Goal: Book appointment/travel/reservation

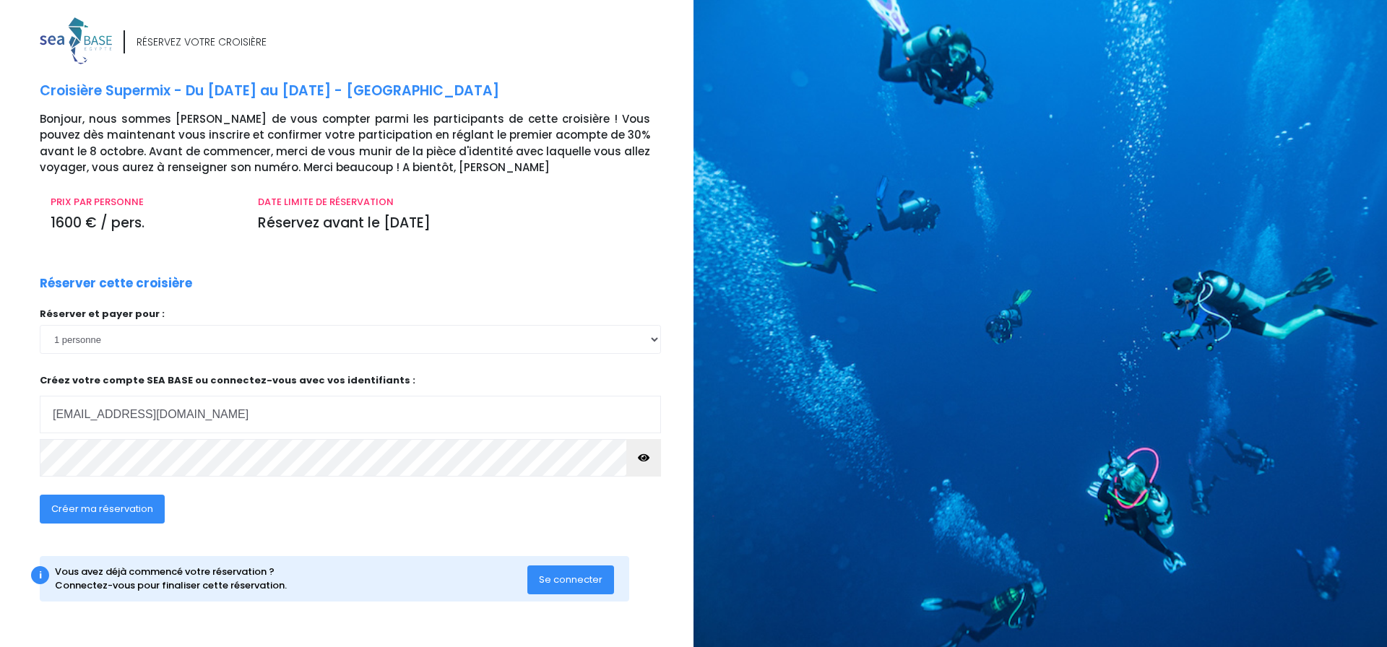
type input "reybozsylvain@gmail.com"
click at [646, 458] on icon "button" at bounding box center [644, 458] width 12 height 0
click at [123, 509] on span "Créer ma réservation" at bounding box center [102, 509] width 102 height 14
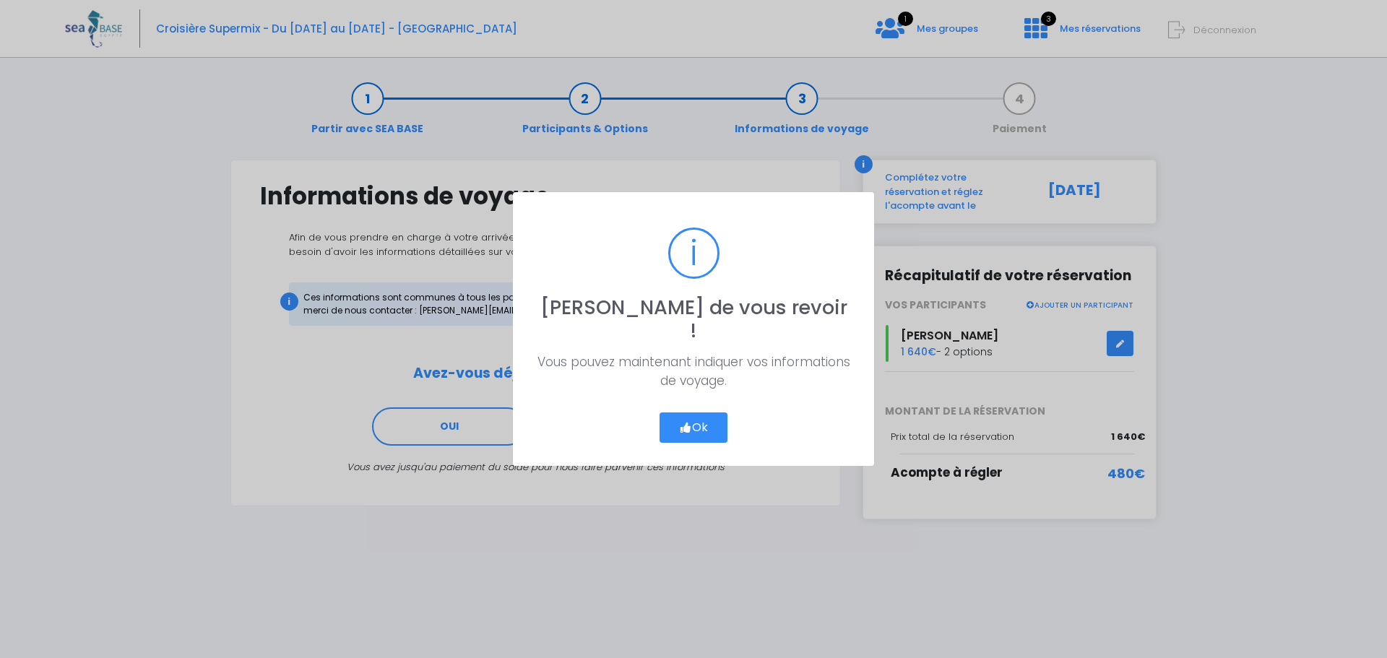
click at [697, 416] on button "Ok" at bounding box center [694, 427] width 68 height 30
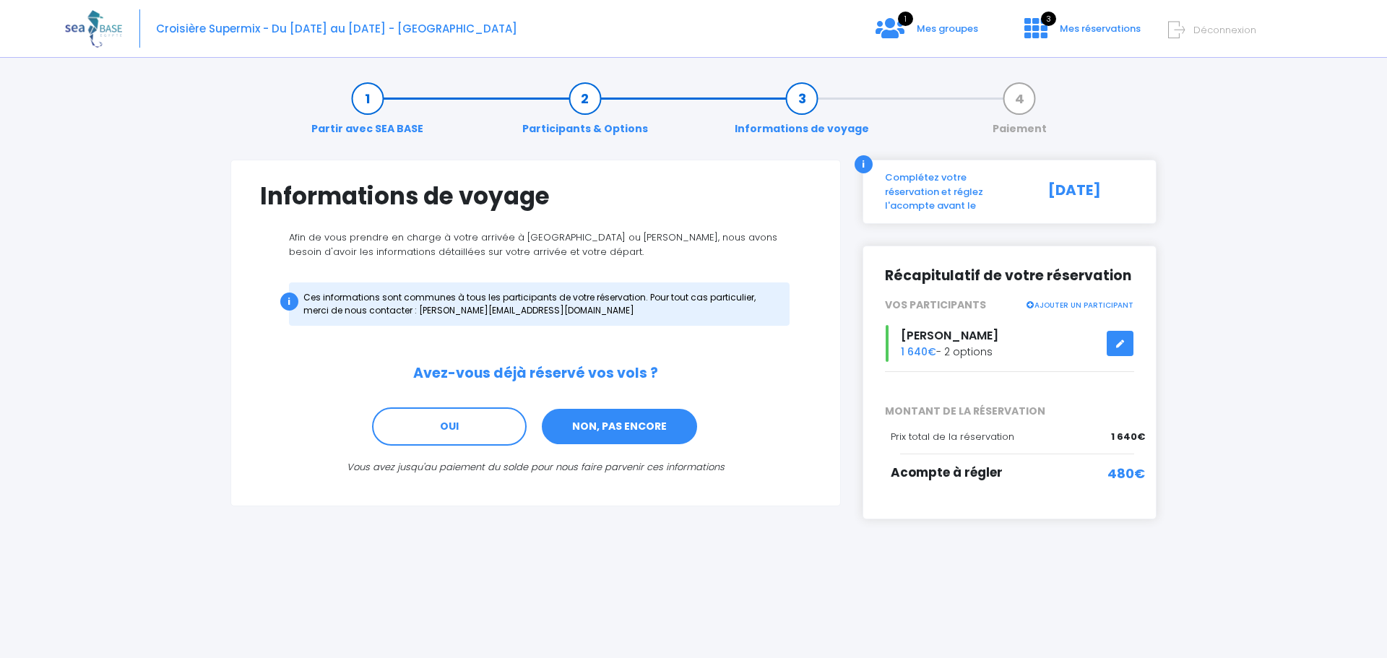
click at [615, 423] on link "NON, PAS ENCORE" at bounding box center [619, 426] width 158 height 39
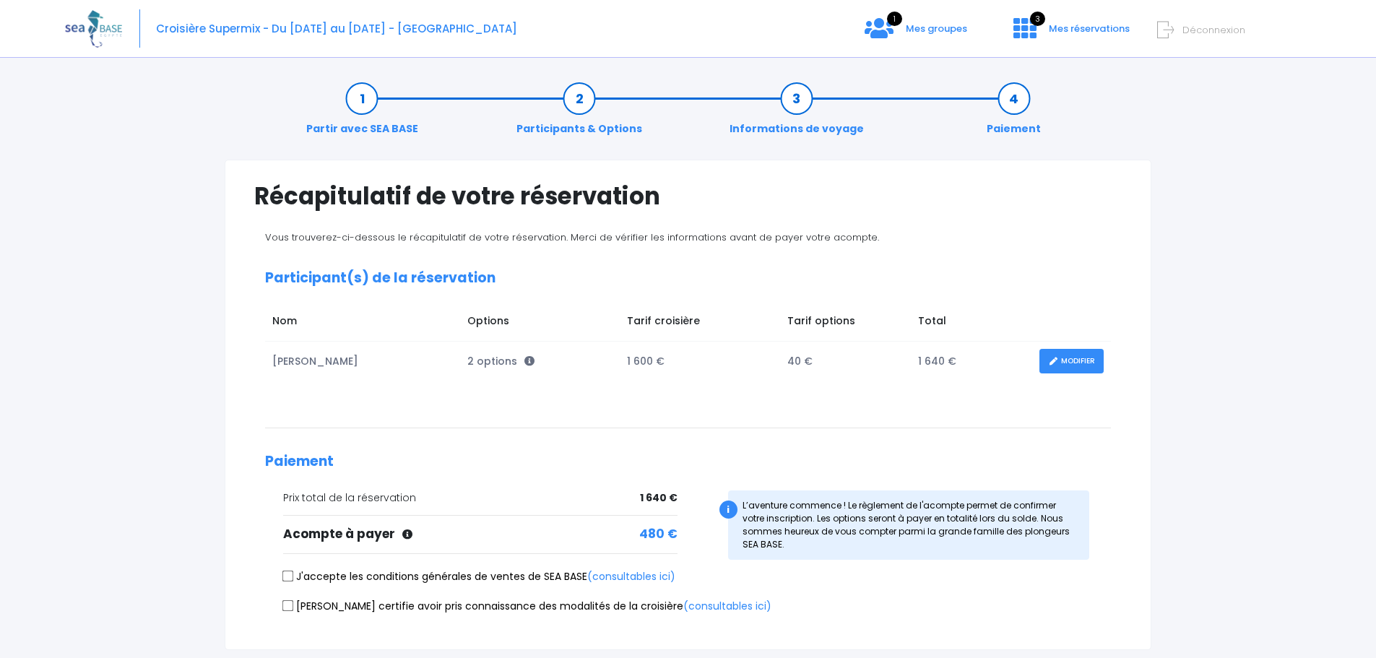
click at [578, 103] on link "Participants & Options" at bounding box center [579, 114] width 140 height 46
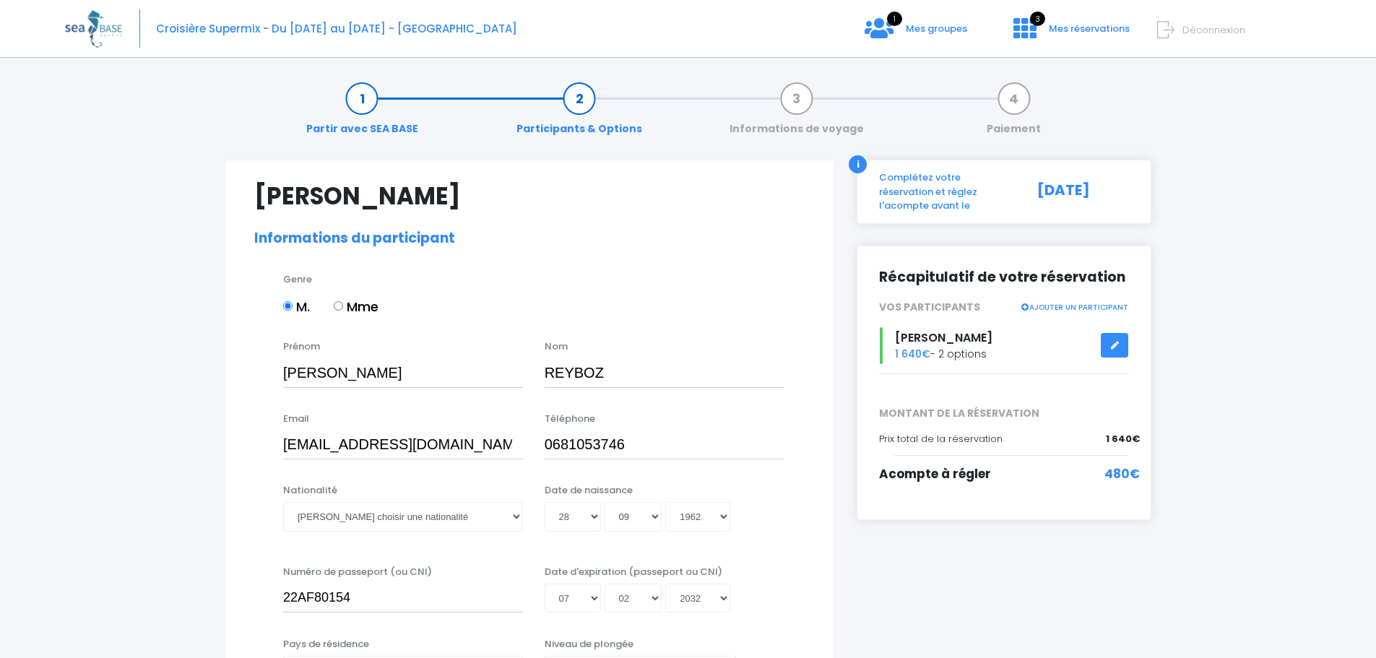
select select "N4"
click at [1038, 300] on link "AJOUTER UN PARTICIPANT" at bounding box center [1074, 306] width 108 height 13
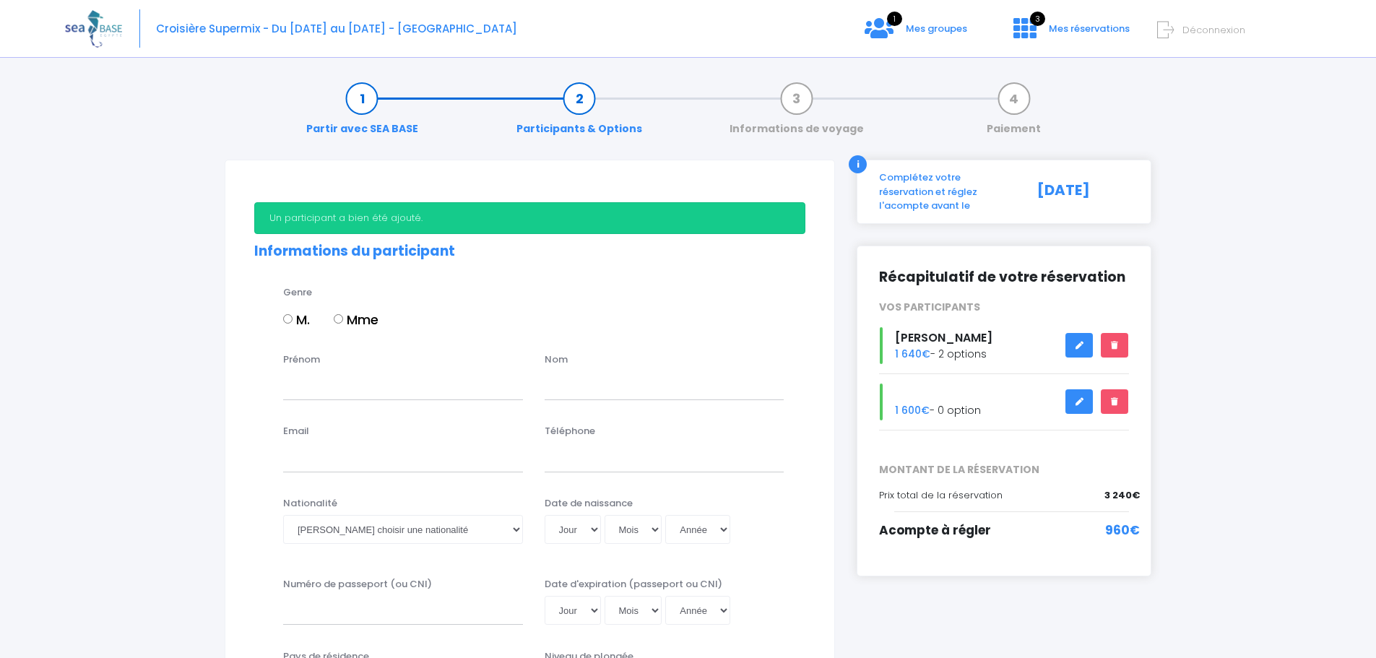
click at [285, 321] on input "M." at bounding box center [287, 318] width 9 height 9
radio input "true"
click at [295, 394] on input "Prénom" at bounding box center [403, 385] width 240 height 29
type input "Benoit"
type input "L'HUILLIER"
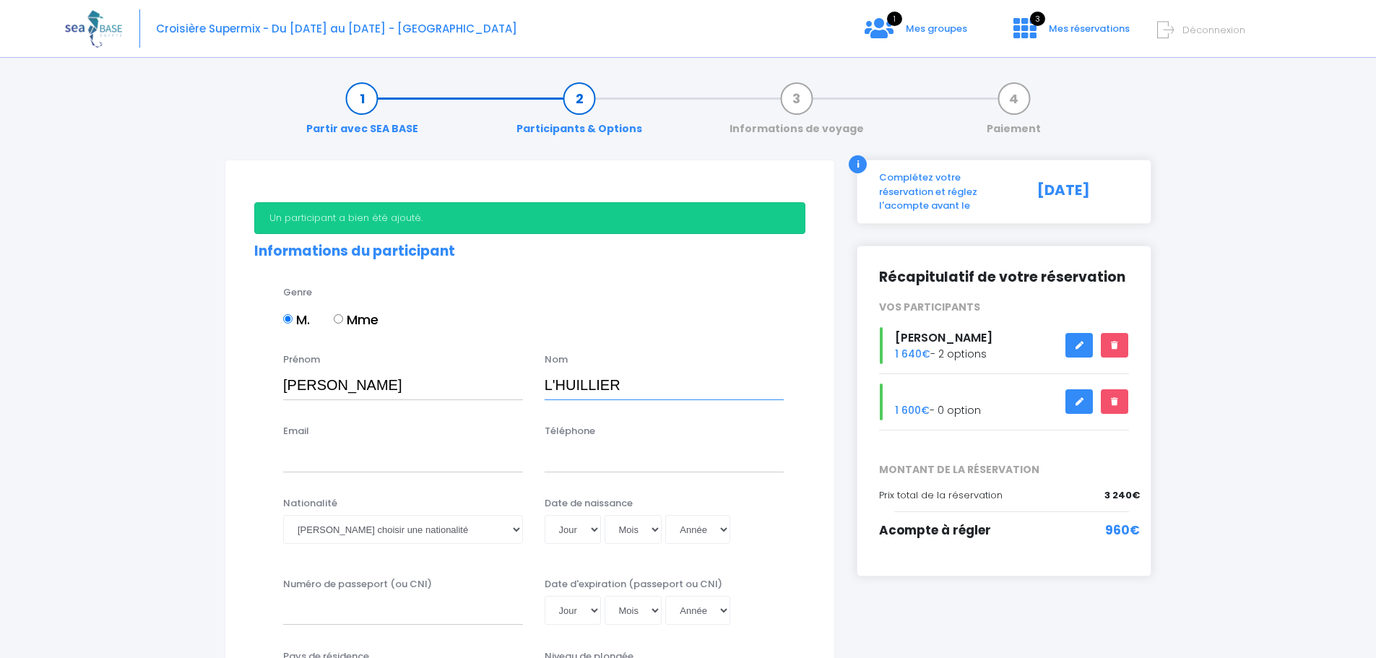
type input "[EMAIL_ADDRESS][DOMAIN_NAME]"
click at [515, 532] on select "Veuillez choisir une nationalité Afghane Albanaise Algerienne Allemande America…" at bounding box center [403, 529] width 240 height 29
select select "Française"
click at [283, 515] on select "Veuillez choisir une nationalité Afghane Albanaise Algerienne Allemande America…" at bounding box center [403, 529] width 240 height 29
click at [595, 461] on input "Téléphone" at bounding box center [665, 457] width 240 height 29
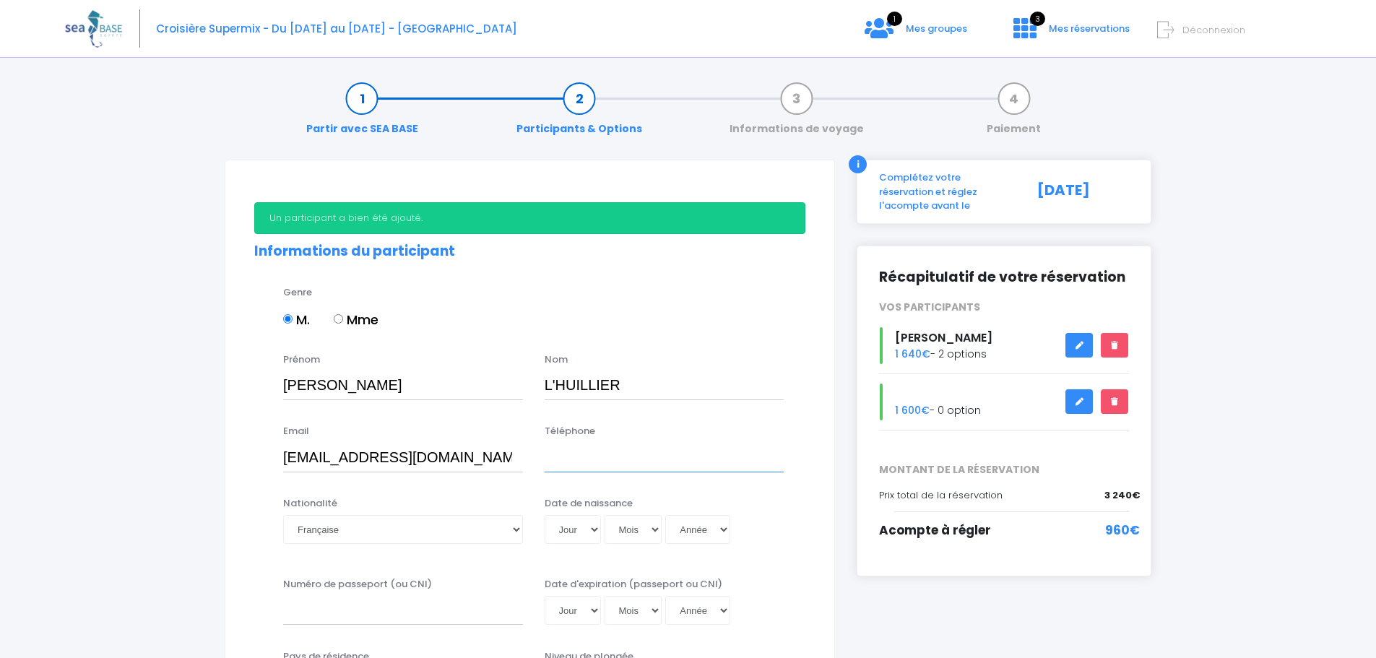
type input "0611324745"
click at [592, 531] on select "Jour 01 02 03 04 05 06 07 08 09 10 11 12 13 14 15 16 17 18 19 20 21 22 23 24 25…" at bounding box center [573, 529] width 56 height 29
select select "16"
click at [545, 515] on select "Jour 01 02 03 04 05 06 07 08 09 10 11 12 13 14 15 16 17 18 19 20 21 22 23 24 25…" at bounding box center [573, 529] width 56 height 29
click at [654, 526] on select "Mois 01 02 03 04 05 06 07 08 09 10 11 12" at bounding box center [634, 529] width 58 height 29
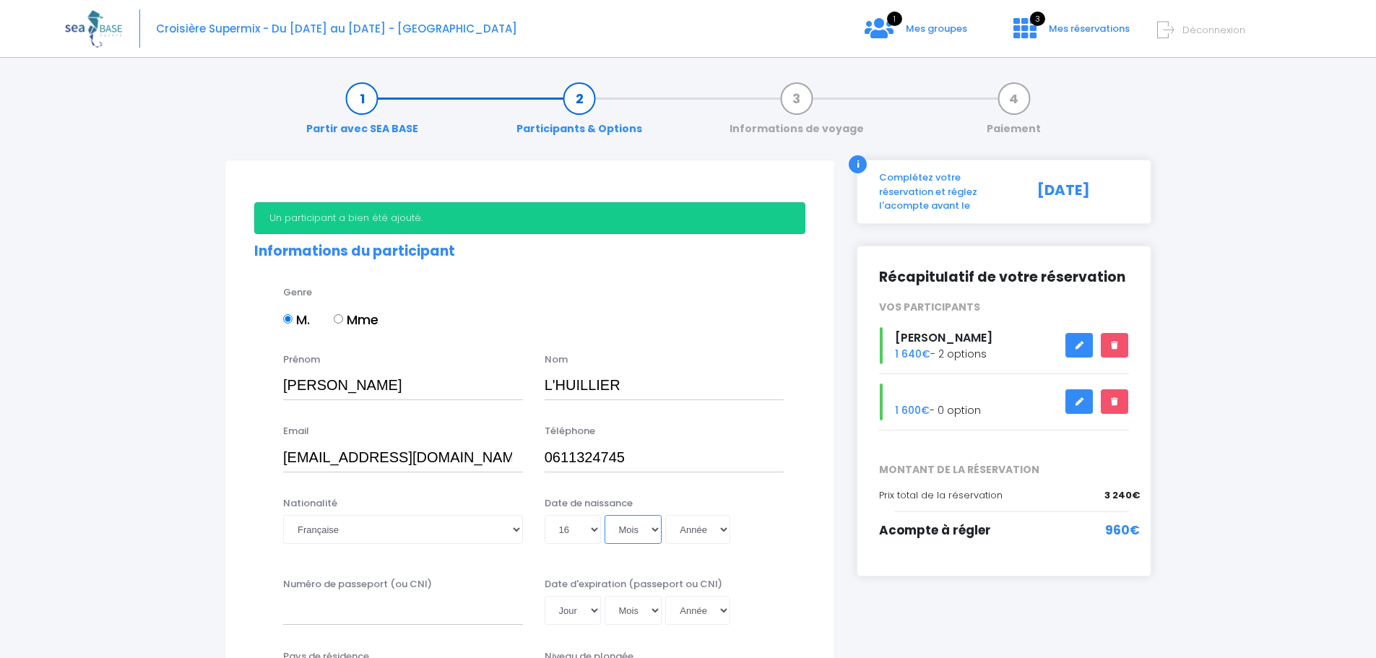
select select "03"
click at [605, 515] on select "Mois 01 02 03 04 05 06 07 08 09 10 11 12" at bounding box center [634, 529] width 58 height 29
click at [722, 529] on select "Année 2045 2044 2043 2042 2041 2040 2039 2038 2037 2036 2035 2034 2033 2032 203…" at bounding box center [697, 529] width 65 height 29
select select "1963"
click at [665, 515] on select "Année 2045 2044 2043 2042 2041 2040 2039 2038 2037 2036 2035 2034 2033 2032 203…" at bounding box center [697, 529] width 65 height 29
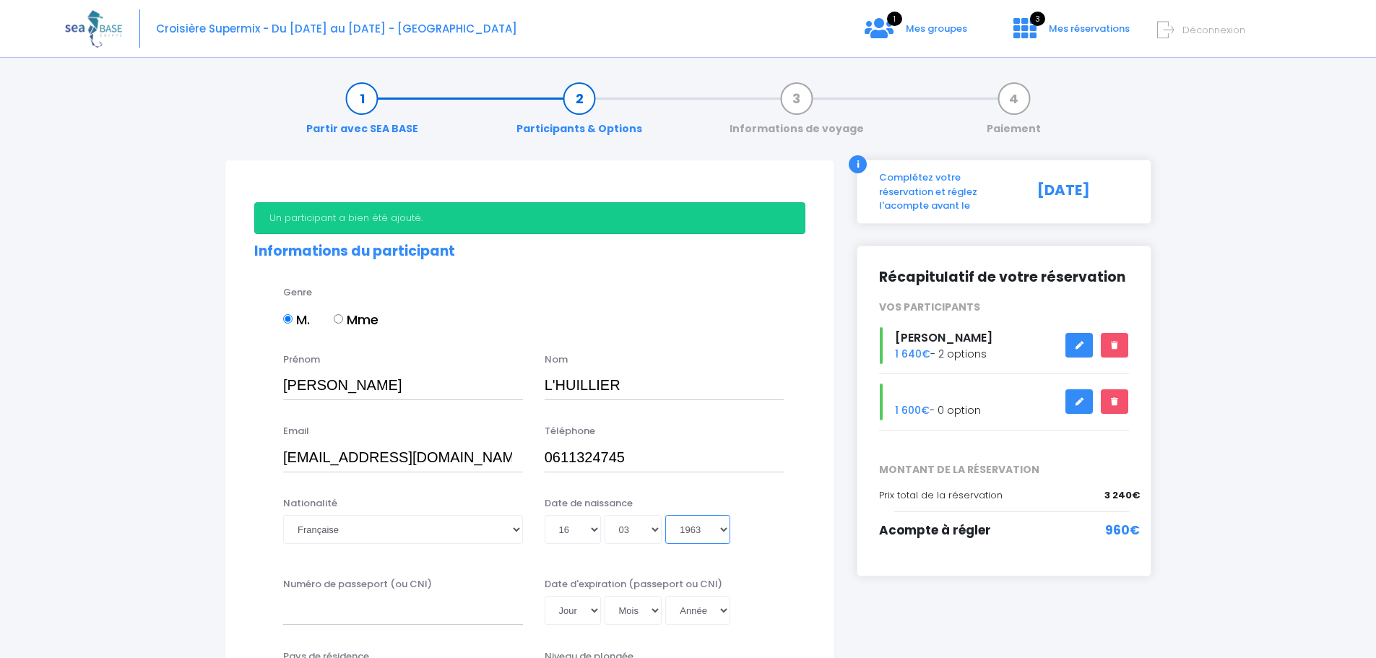
type input "1963-03-16"
click at [375, 615] on input "Numéro de passeport (ou CNI)" at bounding box center [403, 610] width 240 height 29
type input "241ID17296"
click at [594, 609] on select "Jour 01 02 03 04 05 06 07 08 09 10 11 12 13 14 15 16 17 18 19 20 21 22 23 24 25…" at bounding box center [573, 610] width 56 height 29
click at [477, 559] on div "Nationalité Veuillez choisir une nationalité Afghane Albanaise Algerienne Allem…" at bounding box center [529, 529] width 573 height 66
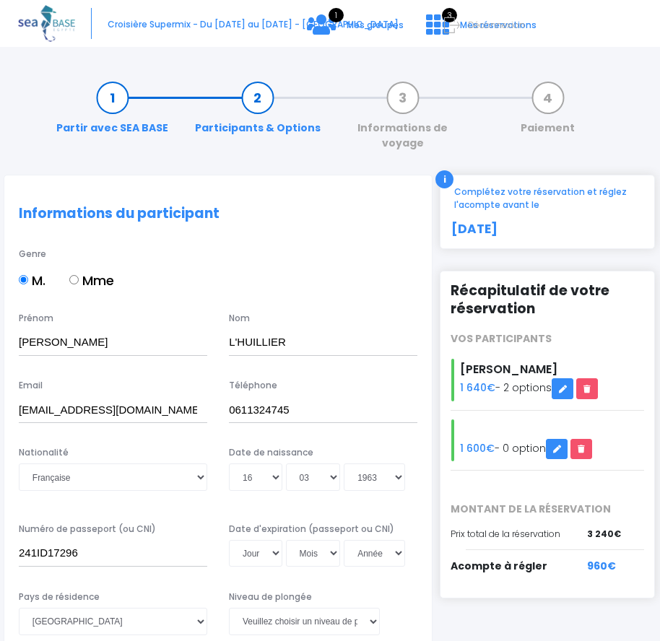
select select "Française"
select select "16"
select select "03"
select select "1963"
click at [274, 540] on select "Jour 01 02 03 04 05 06 07 08 09 10 11 12 13 14 15 16 17 18 19 20 21 22 23 24 25…" at bounding box center [255, 553] width 53 height 27
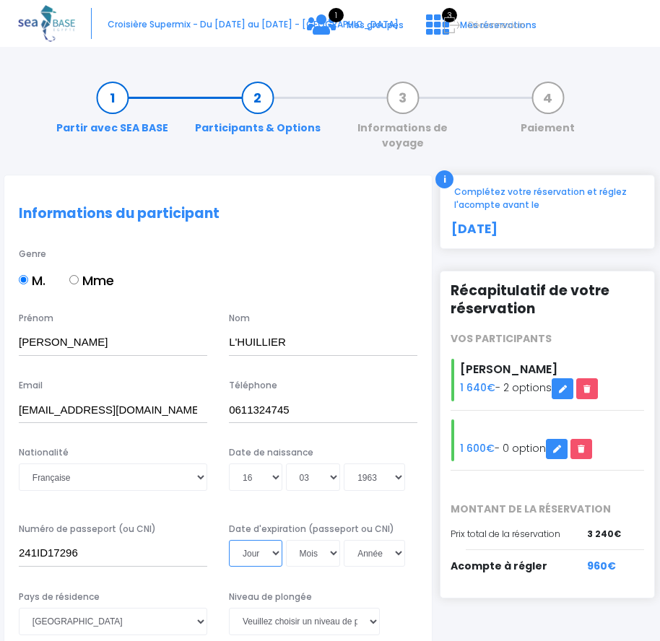
select select "28"
click at [229, 540] on select "Jour 01 02 03 04 05 06 07 08 09 10 11 12 13 14 15 16 17 18 19 20 21 22 23 24 25…" at bounding box center [255, 553] width 53 height 27
click at [306, 540] on select "Mois 01 02 03 04 05 06 07 08 09 10 11 12" at bounding box center [313, 553] width 55 height 27
select select "10"
click at [286, 540] on select "Mois 01 02 03 04 05 06 07 08 09 10 11 12" at bounding box center [313, 553] width 55 height 27
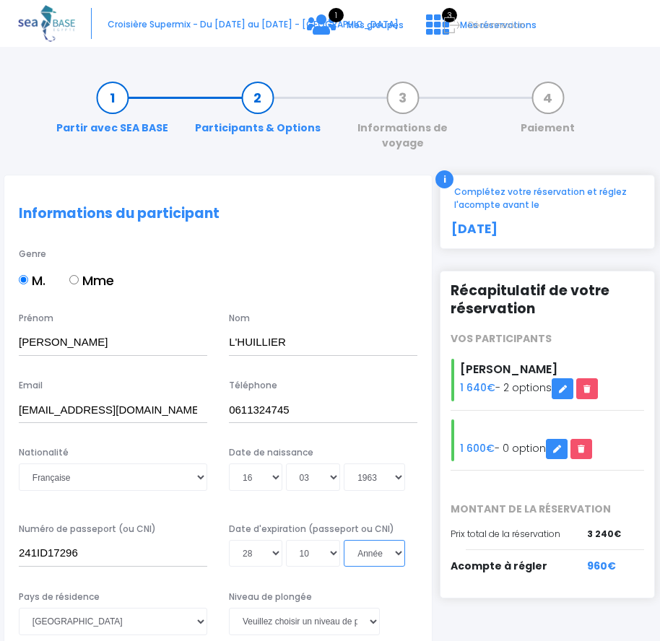
click at [399, 540] on select "Année 2045 2044 2043 2042 2041 2040 2039 2038 2037 2036 2035 2034 2033 2032 203…" at bounding box center [374, 553] width 61 height 27
select select "2034"
click at [344, 540] on select "Année 2045 2044 2043 2042 2041 2040 2039 2038 2037 2036 2035 2034 2033 2032 203…" at bounding box center [374, 553] width 61 height 27
type input "2034-10-28"
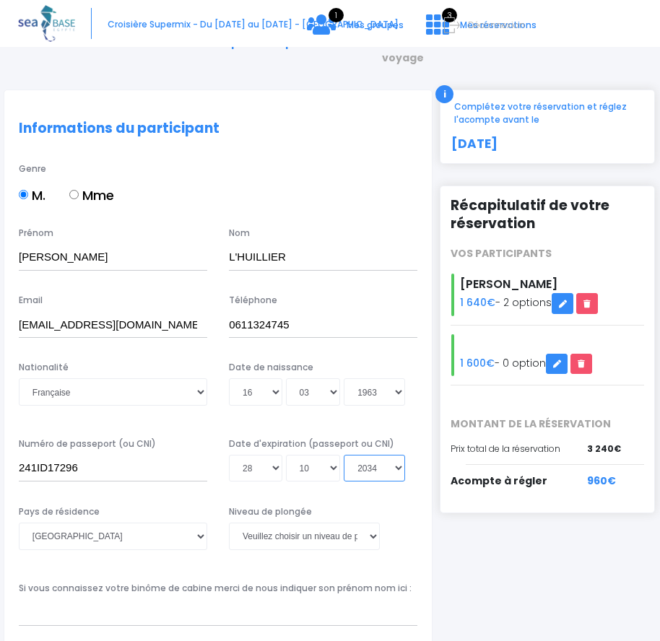
scroll to position [144, 0]
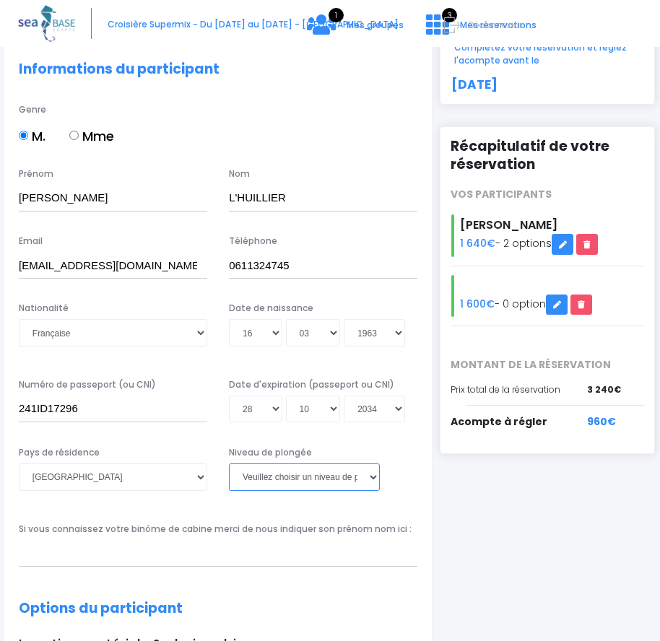
click at [373, 464] on select "Veuillez choisir un niveau de plongée Non plongeur Junior OW diver Adventure OW…" at bounding box center [304, 477] width 151 height 27
select select "N3"
click at [229, 464] on select "Veuillez choisir un niveau de plongée Non plongeur Junior OW diver Adventure OW…" at bounding box center [304, 477] width 151 height 27
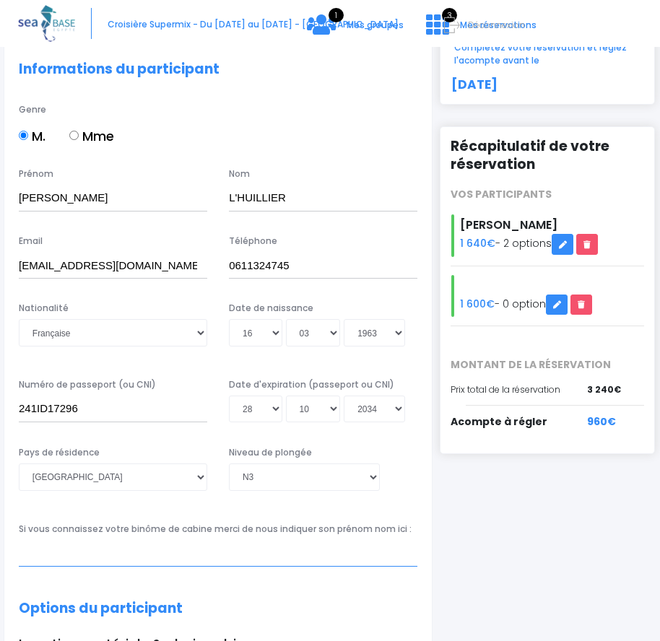
click at [178, 540] on input "text" at bounding box center [218, 553] width 399 height 27
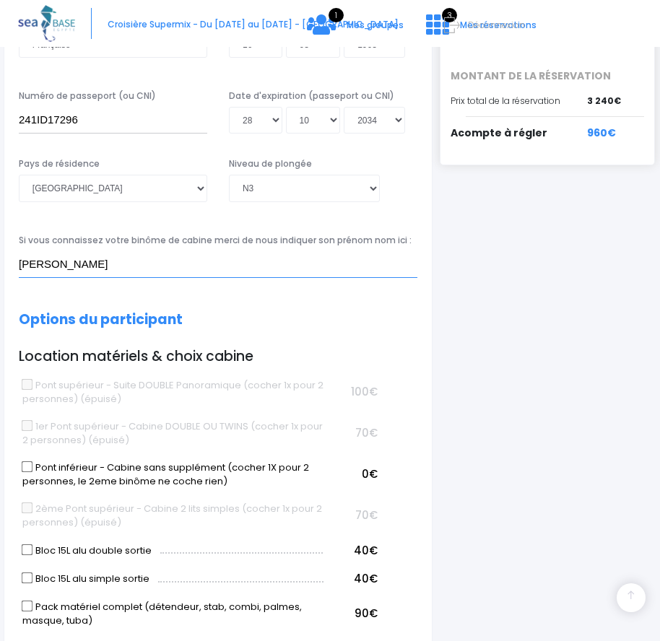
scroll to position [506, 0]
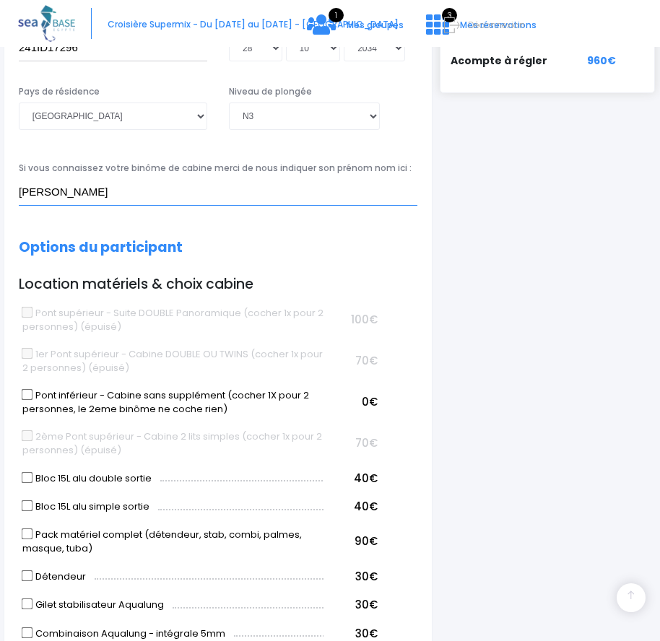
type input "Sylvain REYBOZ"
click at [26, 472] on input "Bloc 15L alu double sortie" at bounding box center [28, 478] width 12 height 12
checkbox input "true"
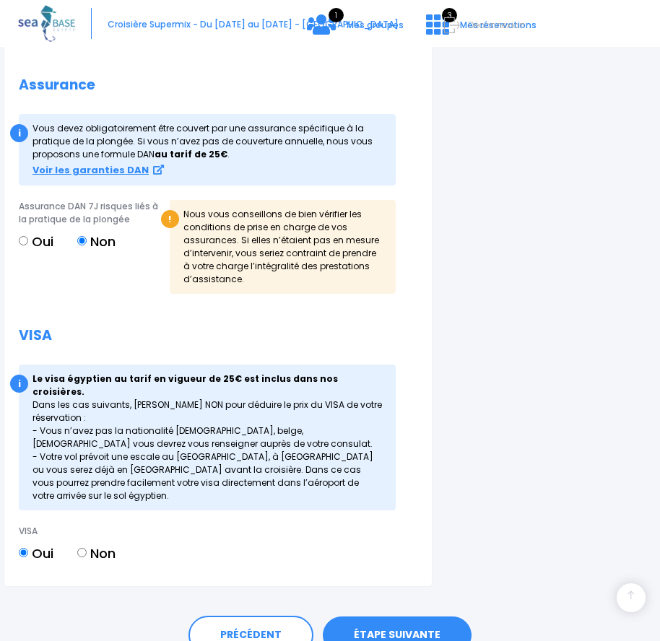
scroll to position [1571, 0]
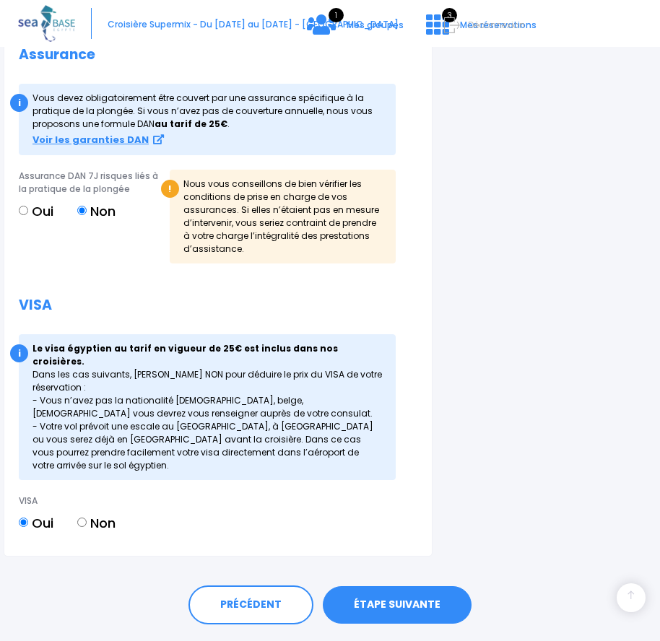
click at [379, 587] on link "ÉTAPE SUIVANTE" at bounding box center [397, 606] width 149 height 38
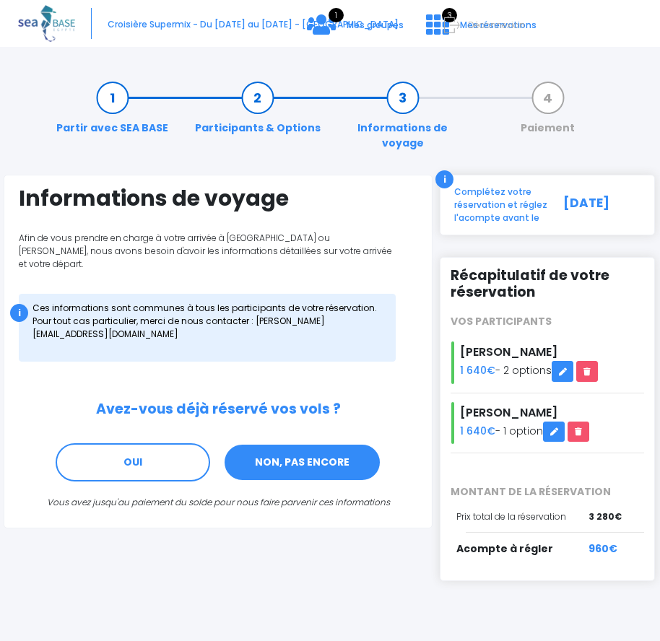
click at [280, 444] on link "NON, PAS ENCORE" at bounding box center [302, 463] width 158 height 39
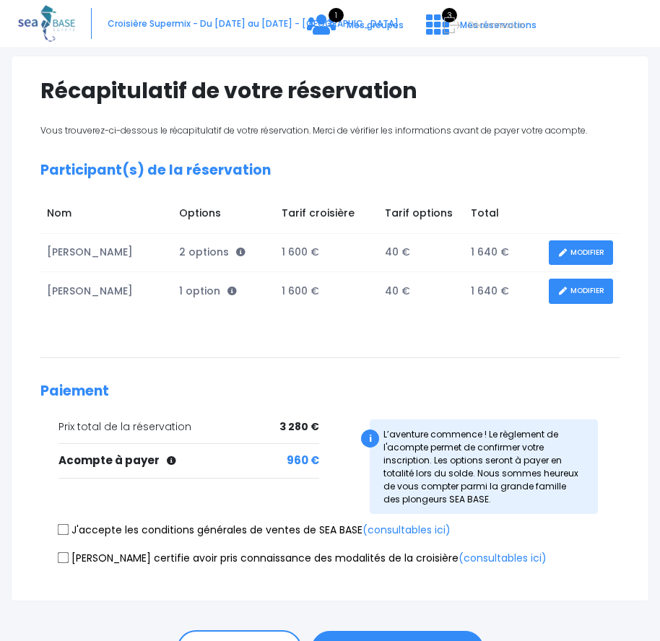
scroll to position [144, 0]
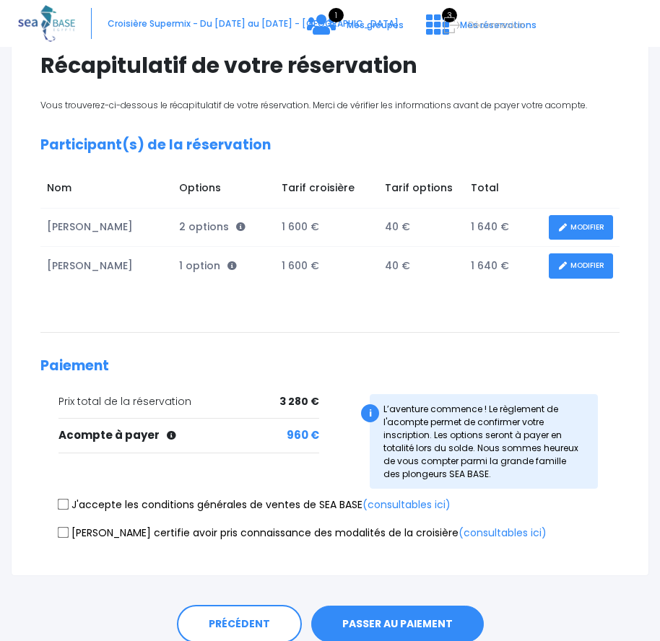
click at [64, 499] on input "J'accepte les conditions générales de ventes de SEA BASE (consultables ici)" at bounding box center [64, 505] width 12 height 12
checkbox input "true"
click at [68, 527] on input "Je certifie avoir pris connaissance des modalités de la croisière (consultables…" at bounding box center [64, 533] width 12 height 12
checkbox input "true"
click at [407, 611] on button "PASSER AU PAIEMENT" at bounding box center [397, 625] width 173 height 38
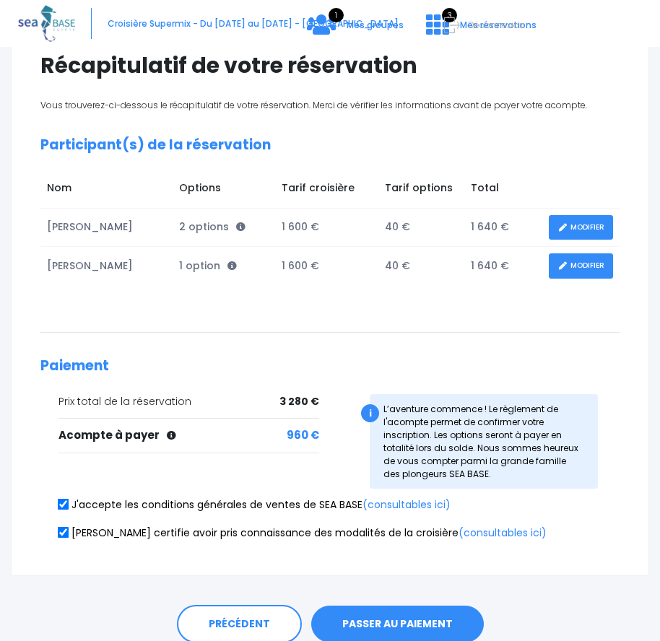
scroll to position [189, 0]
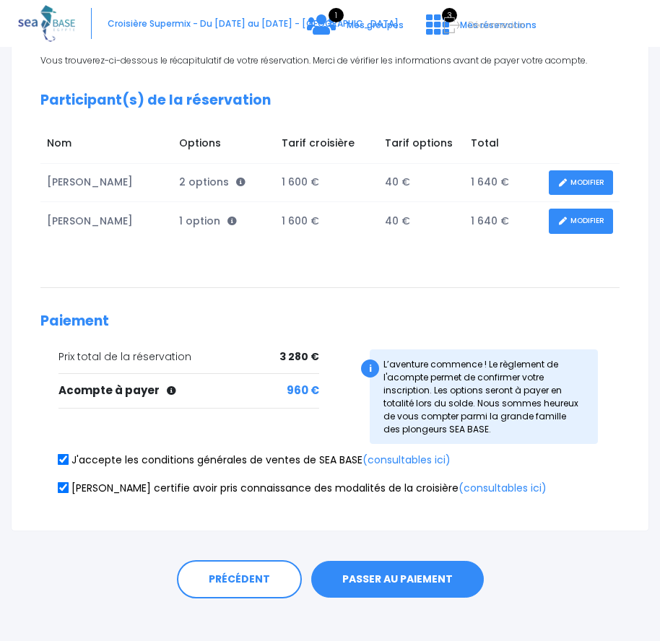
click at [391, 562] on button "PASSER AU PAIEMENT" at bounding box center [397, 580] width 173 height 38
click at [396, 561] on button "PASSER AU PAIEMENT" at bounding box center [397, 580] width 173 height 38
click at [405, 570] on button "PASSER AU PAIEMENT" at bounding box center [397, 580] width 173 height 38
click at [389, 564] on button "PASSER AU PAIEMENT" at bounding box center [397, 580] width 173 height 38
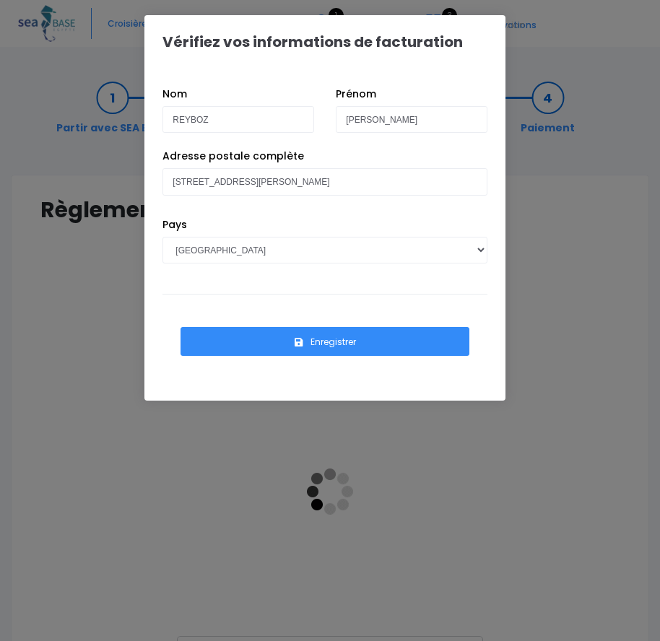
click at [100, 273] on div "Vérifiez vos informations de facturation Nom [GEOGRAPHIC_DATA] [PERSON_NAME] Pa…" at bounding box center [330, 320] width 660 height 641
click at [551, 186] on div "Vérifiez vos informations de facturation Nom [GEOGRAPHIC_DATA] [PERSON_NAME] Pa…" at bounding box center [330, 320] width 660 height 641
click at [202, 118] on input "REYBOZ" at bounding box center [239, 119] width 152 height 27
click at [215, 121] on input "REYBOZ" at bounding box center [239, 119] width 152 height 27
click at [246, 69] on div "Nom REYBOZ Prénom Sylvain Adresse postale complète 11 impasse Valentin Haüy, 89…" at bounding box center [324, 235] width 361 height 332
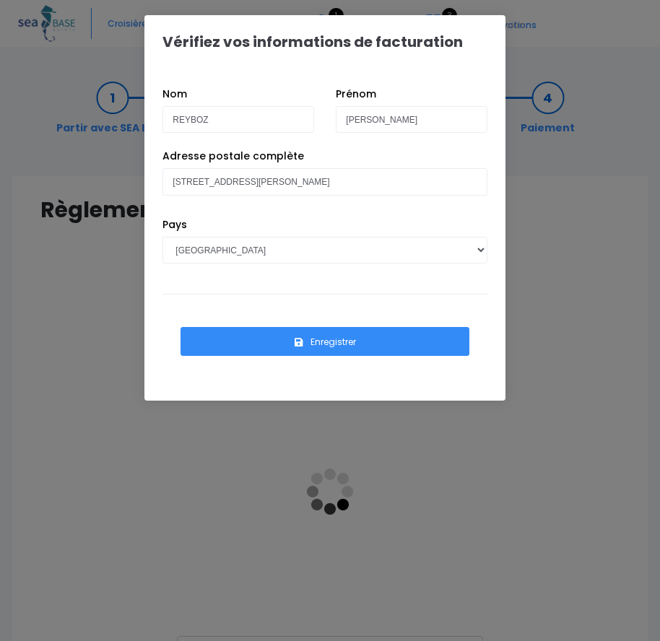
click at [345, 293] on div "Pays AFGHANISTAN AFRIQUE DU SUD ÅLAND, ÎLES ALBANIE ALGÉRIE ALLEMAGNE ANDORRE A…" at bounding box center [325, 255] width 347 height 77
click at [173, 116] on input "REYBOZ" at bounding box center [239, 119] width 152 height 27
type input "L'HUILLIER"
click at [346, 115] on input "[PERSON_NAME]" at bounding box center [412, 119] width 152 height 27
type input "[PERSON_NAME]"
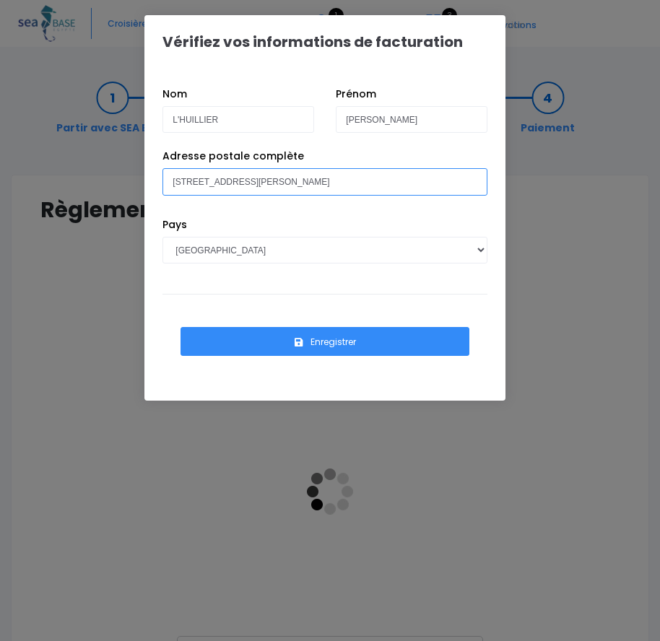
click at [173, 181] on input "[STREET_ADDRESS][PERSON_NAME]" at bounding box center [325, 181] width 325 height 27
type input "[STREET_ADDRESS]"
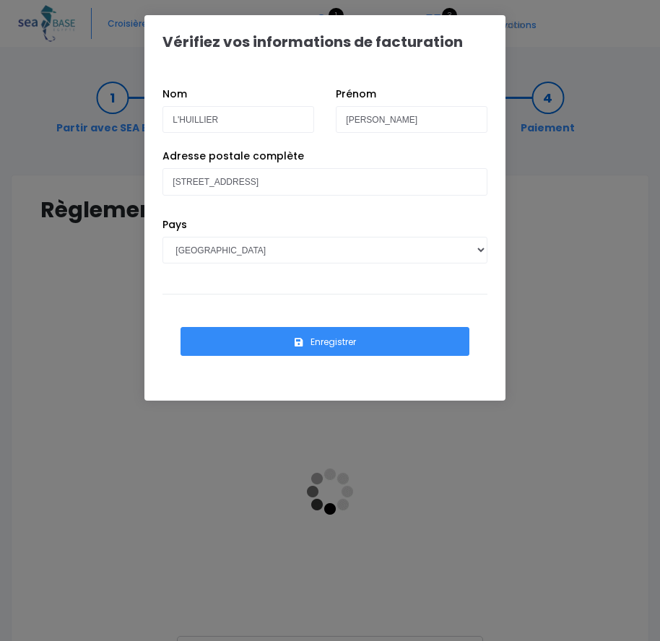
click at [299, 342] on icon "submit" at bounding box center [299, 342] width 12 height 0
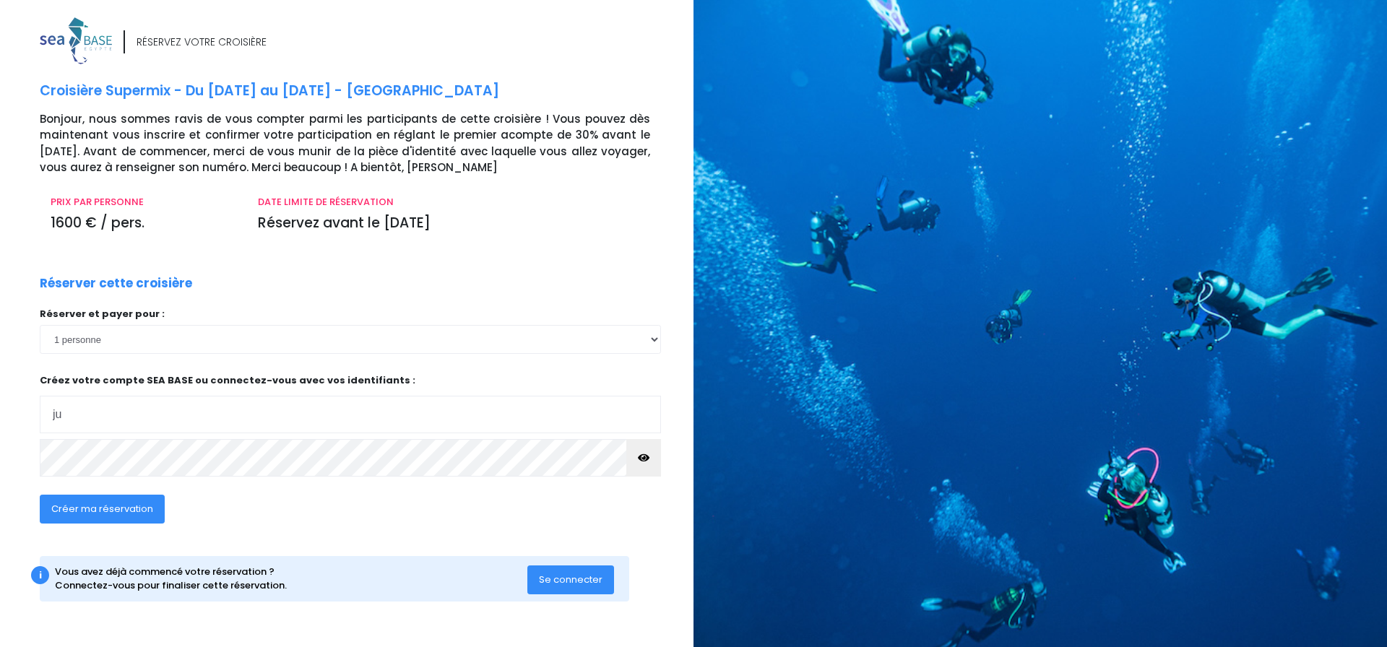
type input "jusdepomme54@gmail.com"
click at [644, 458] on icon "button" at bounding box center [644, 458] width 12 height 0
click at [116, 505] on span "Créer ma réservation" at bounding box center [102, 509] width 102 height 14
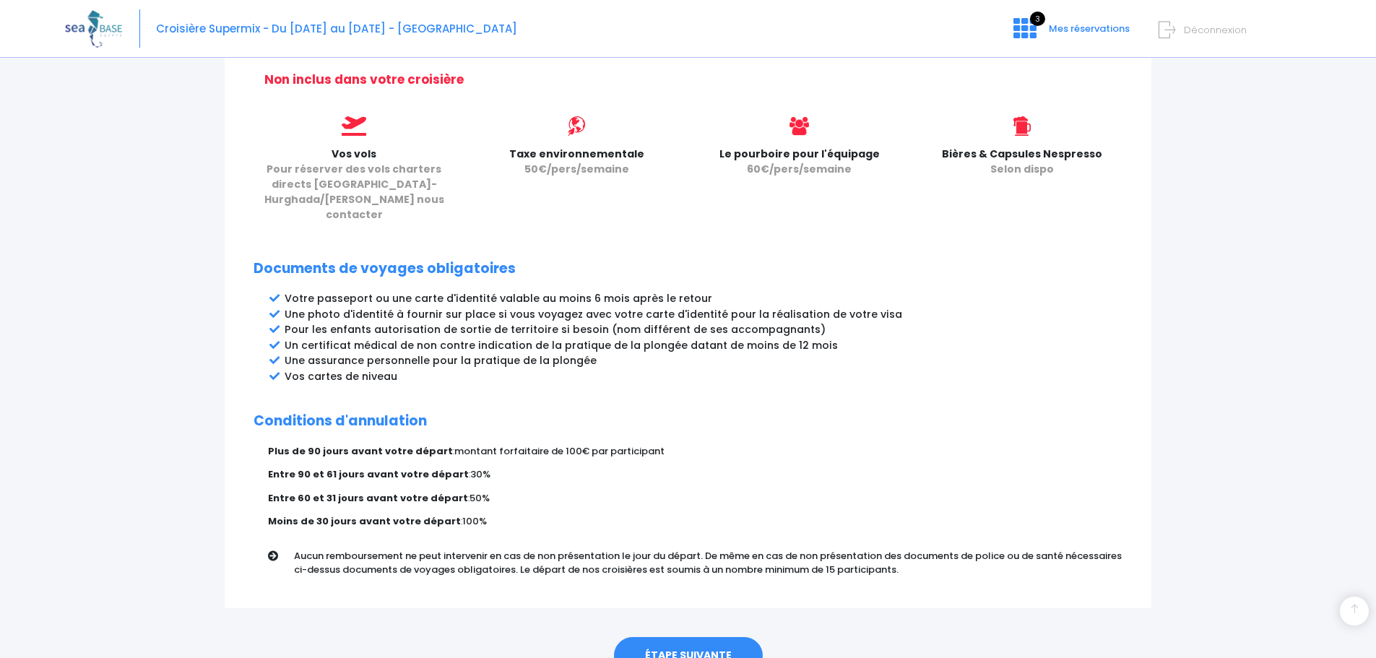
scroll to position [648, 0]
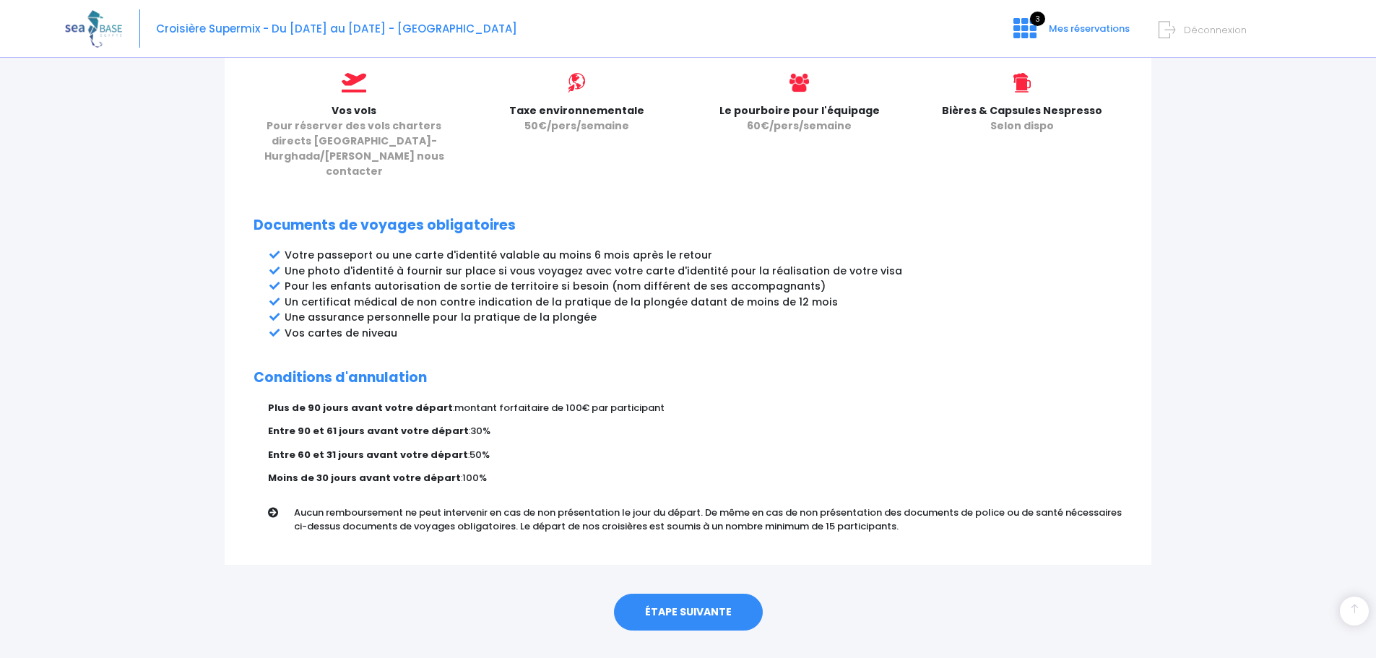
click at [652, 594] on link "ÉTAPE SUIVANTE" at bounding box center [688, 613] width 149 height 38
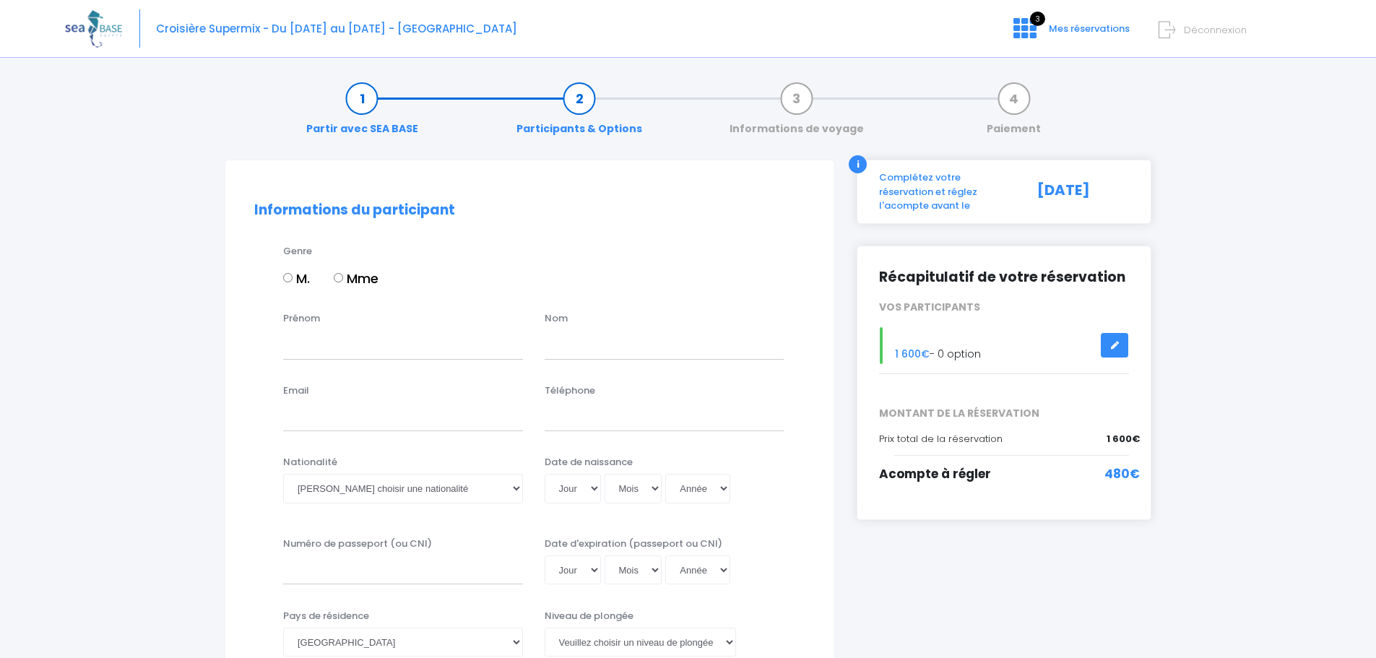
click at [290, 280] on input "M." at bounding box center [287, 277] width 9 height 9
radio input "true"
click at [303, 351] on input "Prénom" at bounding box center [403, 344] width 240 height 29
type input "Benoit"
type input "L'HUILLIER"
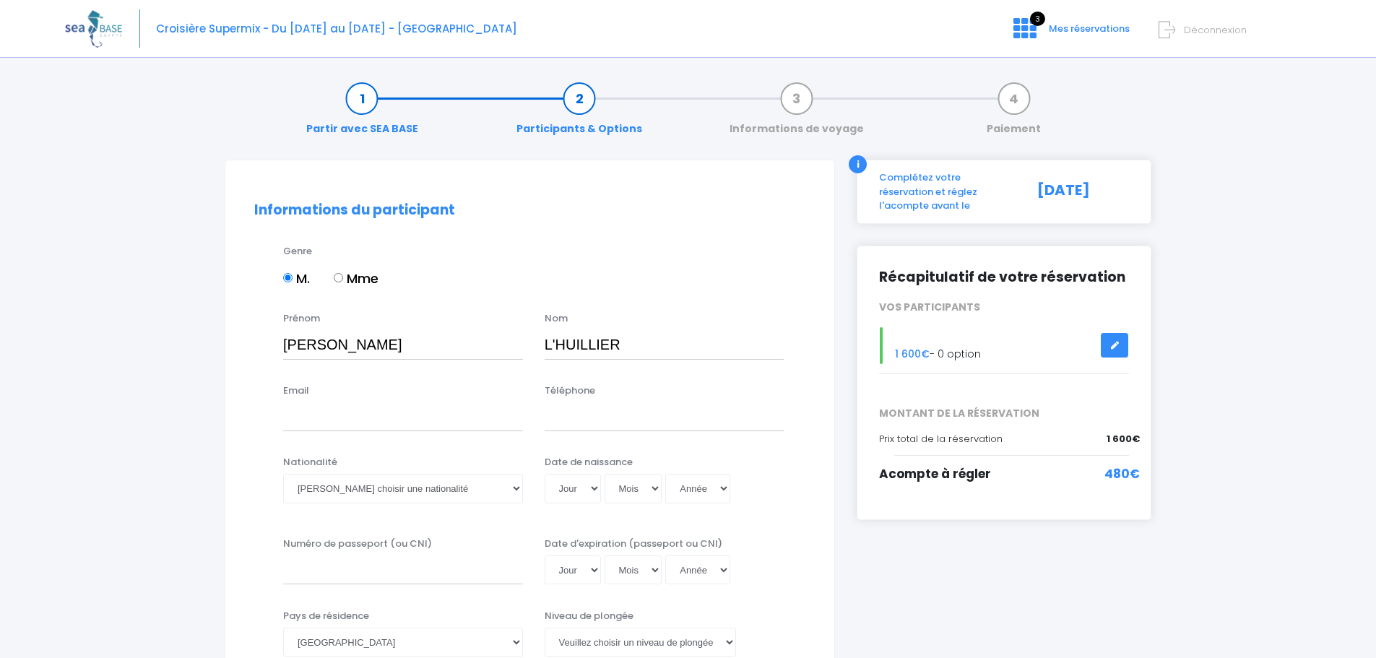
type input "jusdepomme54@gmail.com"
click at [560, 420] on input "Téléphone" at bounding box center [665, 416] width 240 height 29
type input "0611324745"
click at [454, 484] on select "Veuillez choisir une nationalité Afghane Albanaise Algerienne Allemande America…" at bounding box center [403, 488] width 240 height 29
select select "Française"
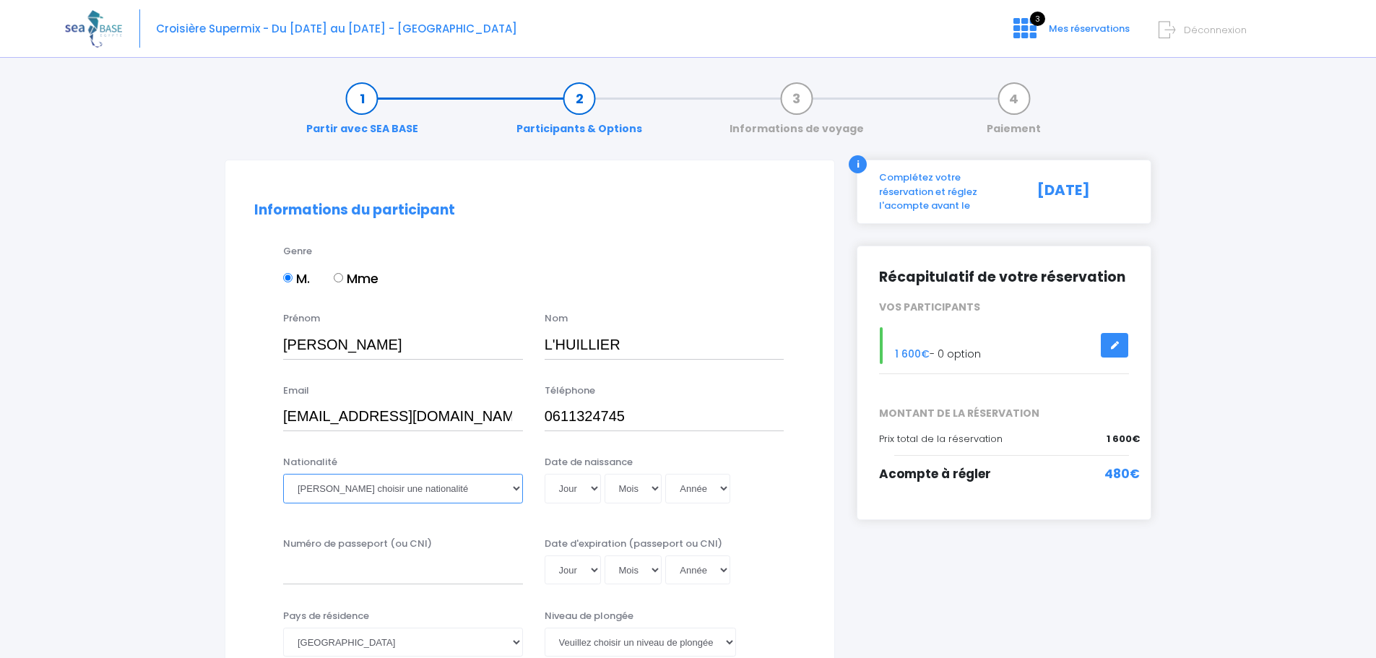
click at [283, 474] on select "Veuillez choisir une nationalité Afghane Albanaise Algerienne Allemande America…" at bounding box center [403, 488] width 240 height 29
click at [594, 488] on select "Jour 01 02 03 04 05 06 07 08 09 10 11 12 13 14 15 16 17 18 19 20 21 22 23 24 25…" at bounding box center [573, 488] width 56 height 29
select select "16"
click at [545, 474] on select "Jour 01 02 03 04 05 06 07 08 09 10 11 12 13 14 15 16 17 18 19 20 21 22 23 24 25…" at bounding box center [573, 488] width 56 height 29
click at [654, 489] on select "Mois 01 02 03 04 05 06 07 08 09 10 11 12" at bounding box center [634, 488] width 58 height 29
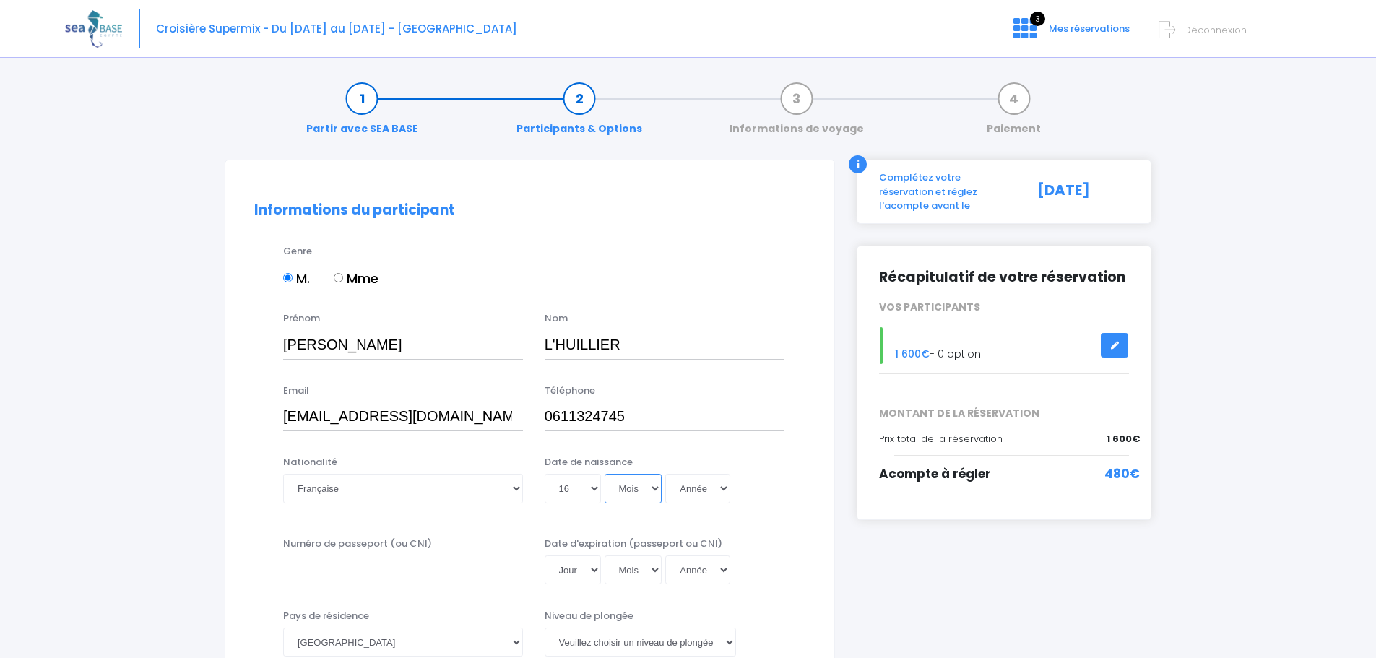
select select "03"
click at [605, 474] on select "Mois 01 02 03 04 05 06 07 08 09 10 11 12" at bounding box center [634, 488] width 58 height 29
click at [722, 488] on select "Année 2045 2044 2043 2042 2041 2040 2039 2038 2037 2036 2035 2034 2033 2032 203…" at bounding box center [697, 488] width 65 height 29
select select "1963"
click at [665, 474] on select "Année 2045 2044 2043 2042 2041 2040 2039 2038 2037 2036 2035 2034 2033 2032 203…" at bounding box center [697, 488] width 65 height 29
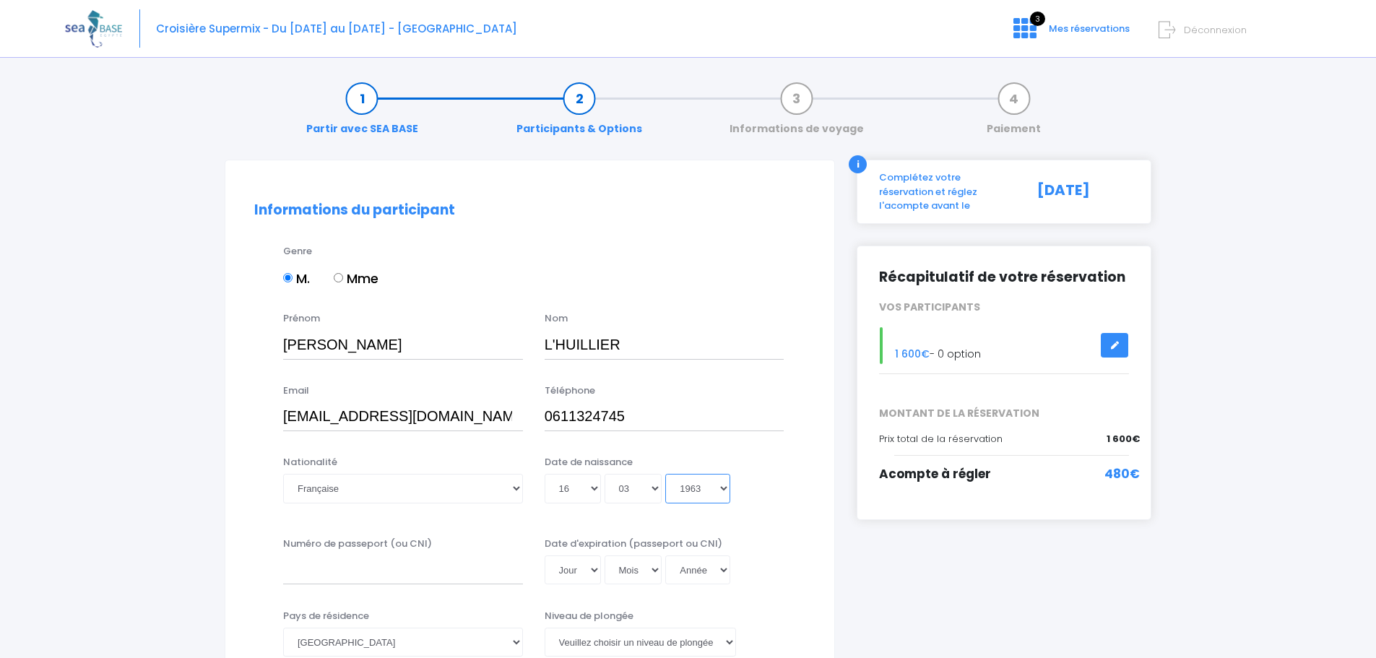
type input "1963-03-16"
click at [313, 568] on input "Numéro de passeport (ou CNI)" at bounding box center [403, 569] width 240 height 29
type input "241ID17296"
click at [593, 566] on select "Jour 01 02 03 04 05 06 07 08 09 10 11 12 13 14 15 16 17 18 19 20 21 22 23 24 25…" at bounding box center [573, 569] width 56 height 29
select select "28"
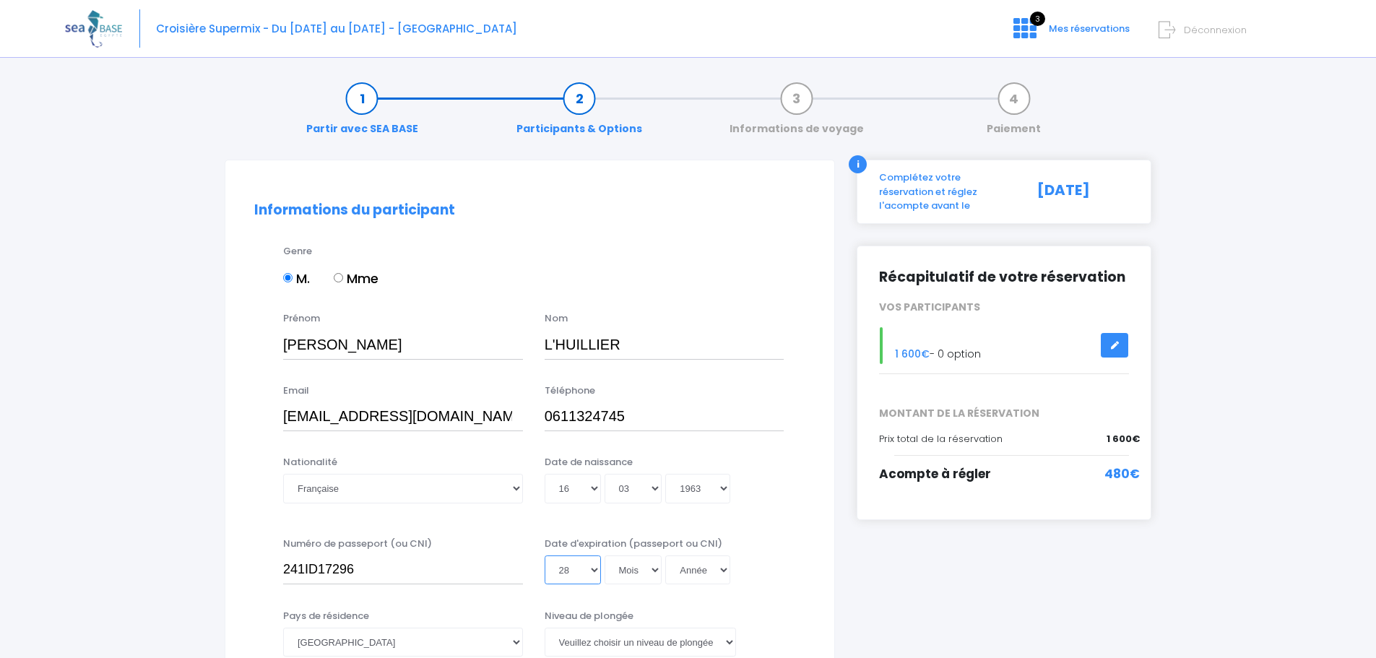
click at [545, 555] on select "Jour 01 02 03 04 05 06 07 08 09 10 11 12 13 14 15 16 17 18 19 20 21 22 23 24 25…" at bounding box center [573, 569] width 56 height 29
click at [640, 569] on select "Mois 01 02 03 04 05 06 07 08 09 10 11 12" at bounding box center [634, 569] width 58 height 29
select select "10"
click at [605, 555] on select "Mois 01 02 03 04 05 06 07 08 09 10 11 12" at bounding box center [634, 569] width 58 height 29
click at [719, 574] on select "Année 2045 2044 2043 2042 2041 2040 2039 2038 2037 2036 2035 2034 2033 2032 203…" at bounding box center [697, 569] width 65 height 29
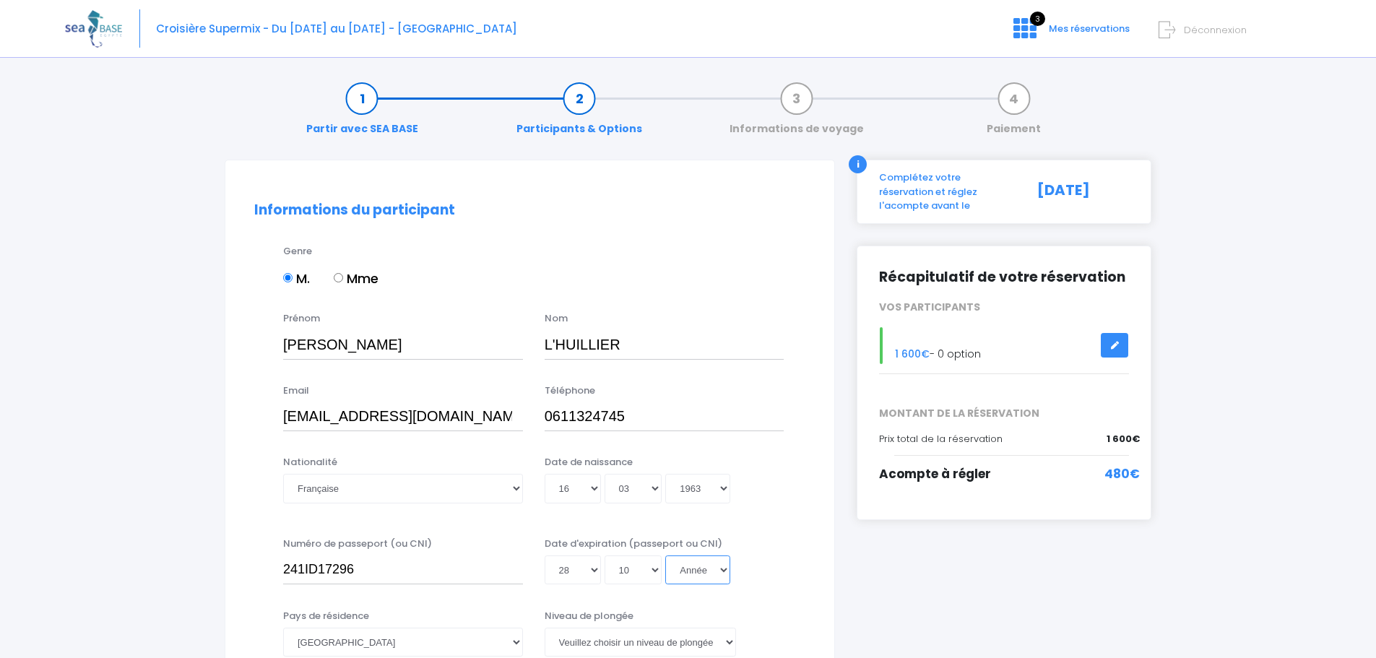
select select "2034"
click at [665, 555] on select "Année 2045 2044 2043 2042 2041 2040 2039 2038 2037 2036 2035 2034 2033 2032 203…" at bounding box center [697, 569] width 65 height 29
type input "2034-10-28"
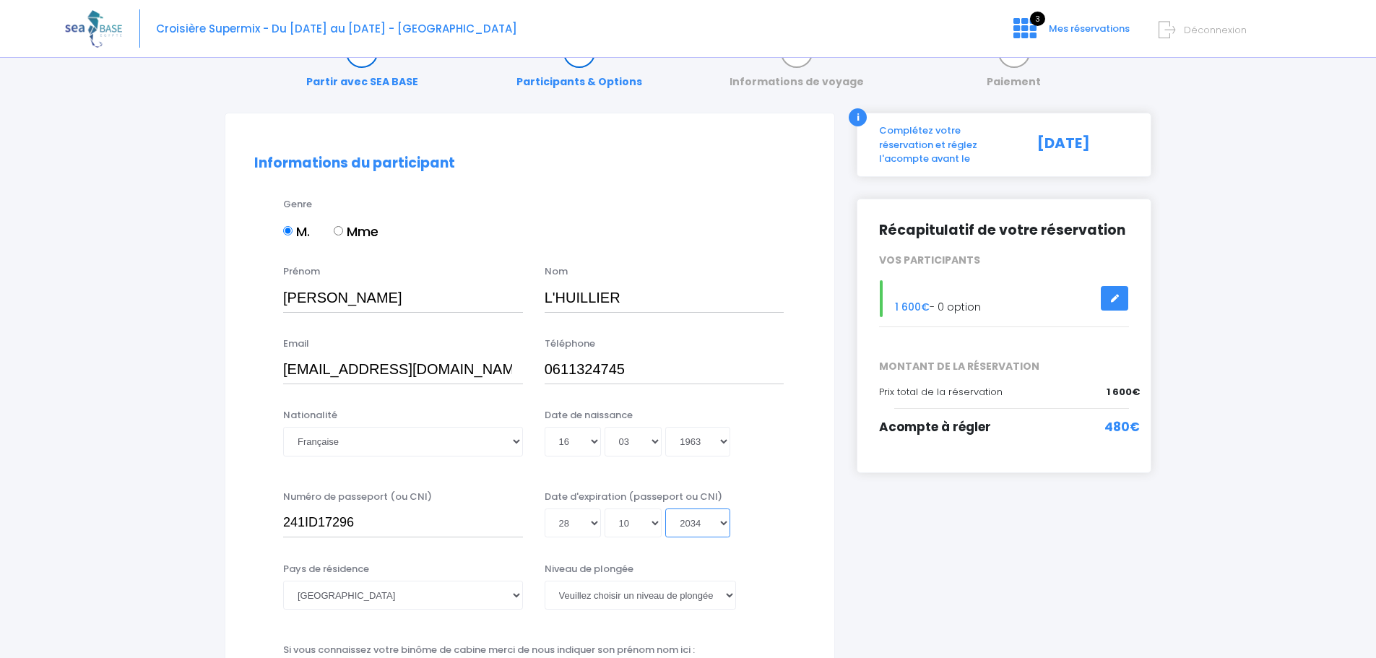
scroll to position [144, 0]
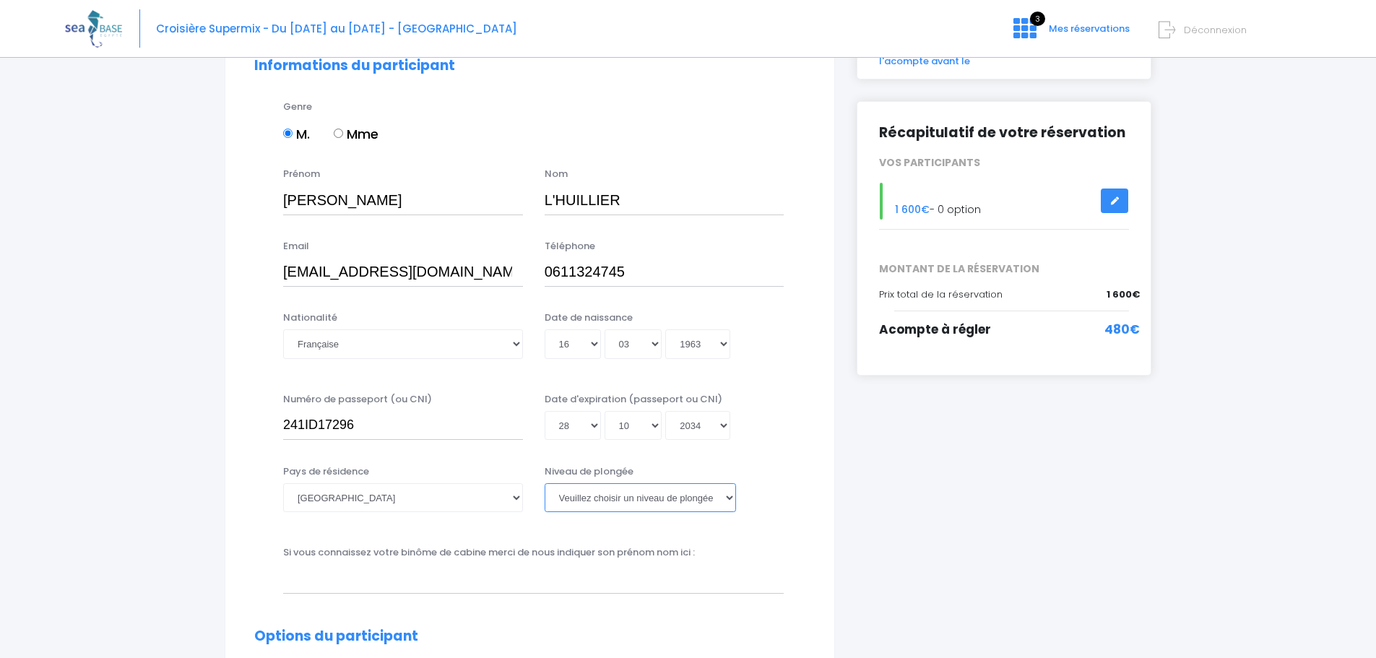
click at [719, 497] on select "Veuillez choisir un niveau de plongée Non plongeur Junior OW diver Adventure OW…" at bounding box center [640, 497] width 191 height 29
select select "N3"
click at [545, 483] on select "Veuillez choisir un niveau de plongée Non plongeur Junior OW diver Adventure OW…" at bounding box center [640, 497] width 191 height 29
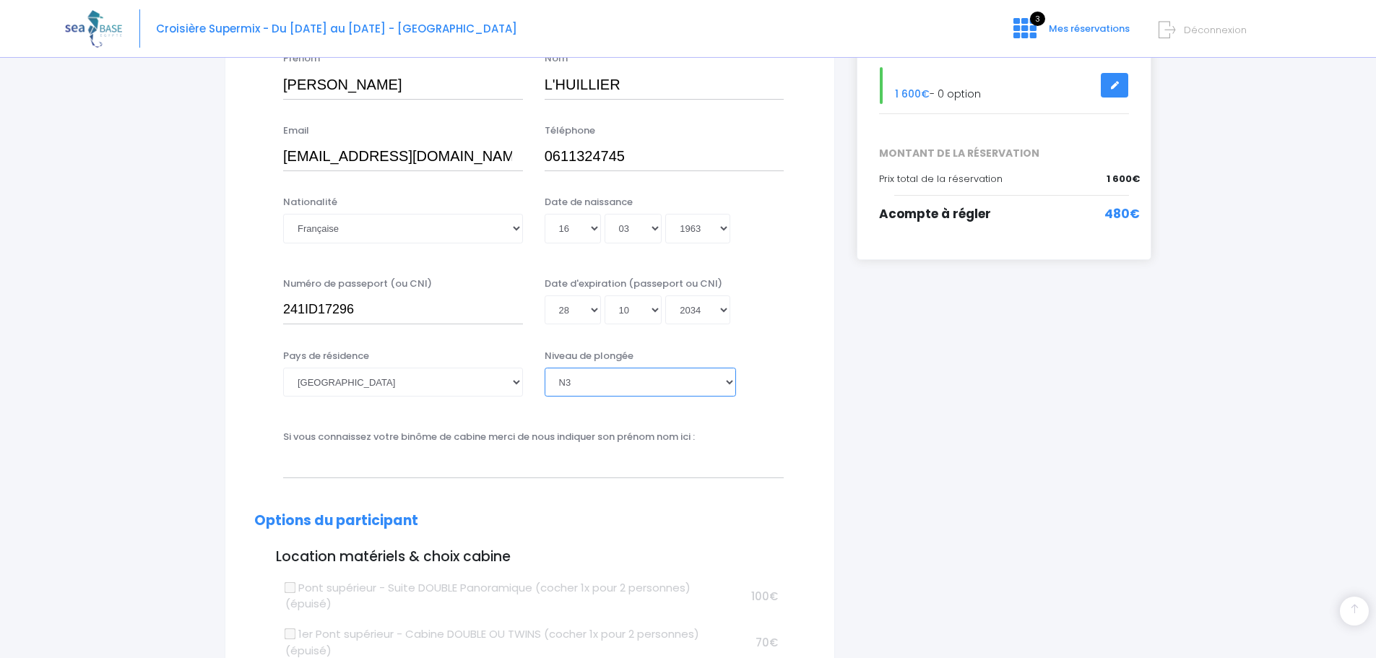
scroll to position [289, 0]
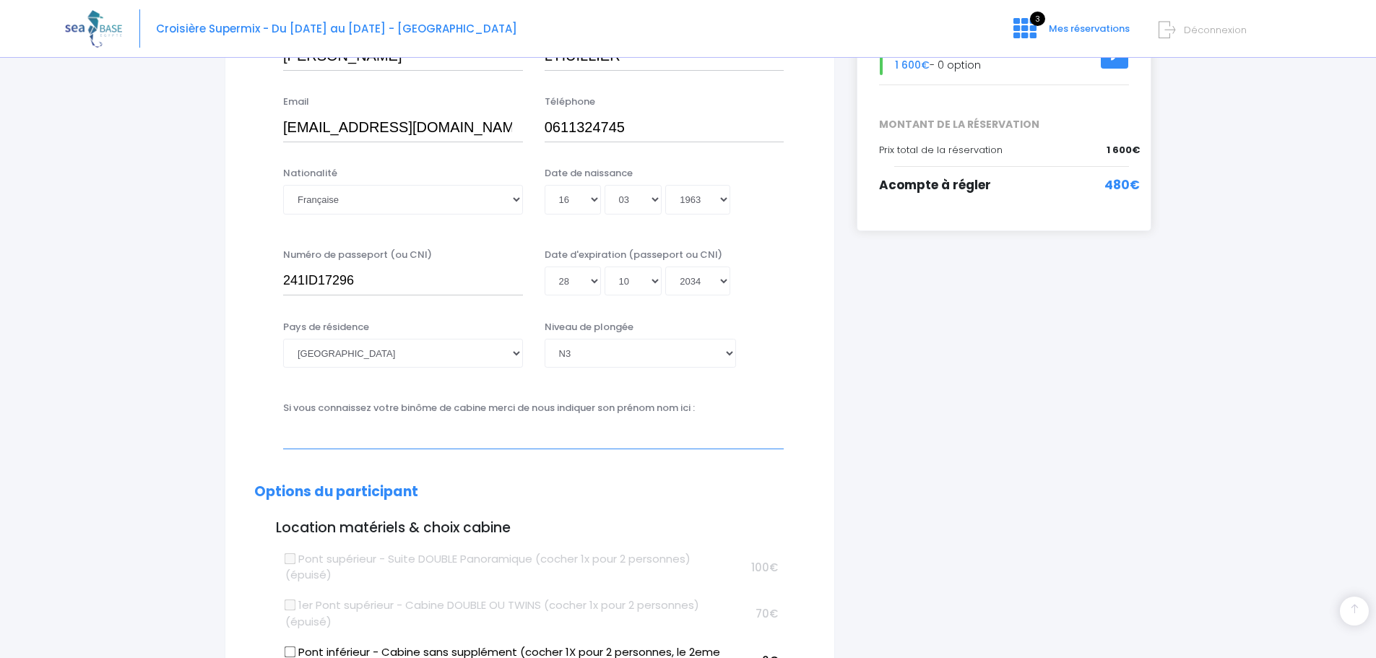
click at [301, 440] on input "text" at bounding box center [533, 434] width 501 height 29
type input "Sylvain REYBOZ"
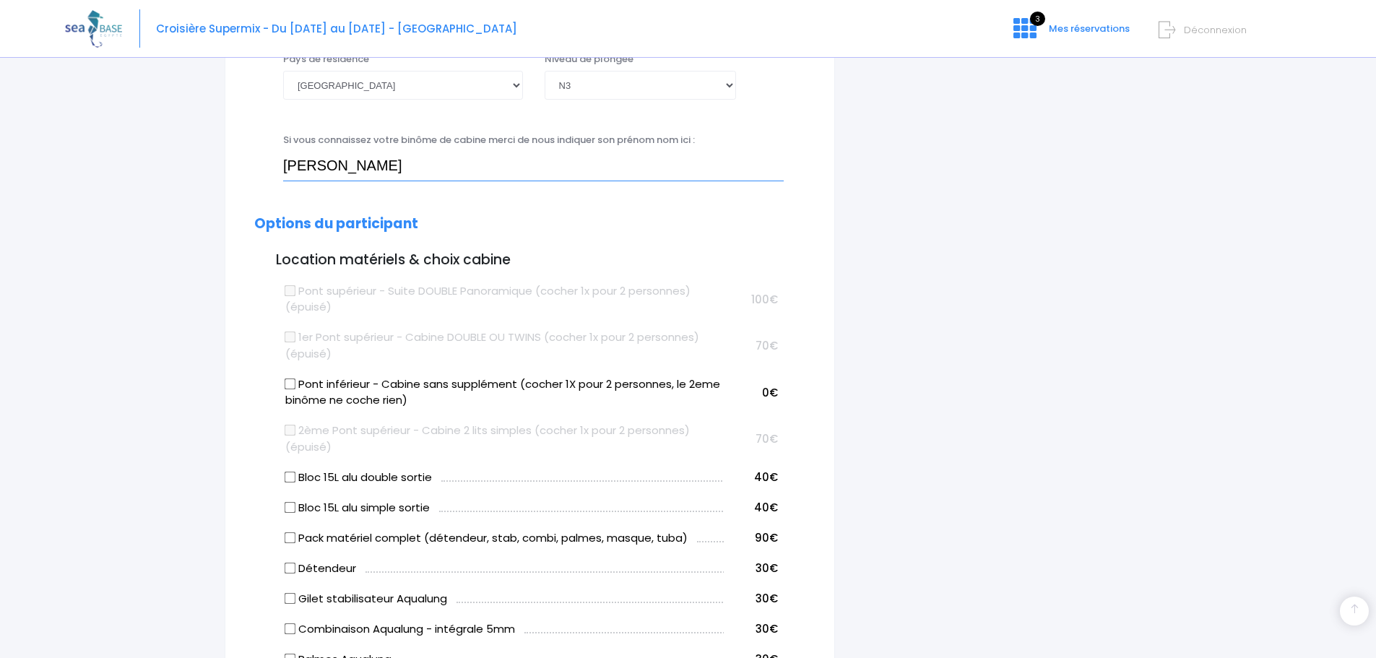
scroll to position [650, 0]
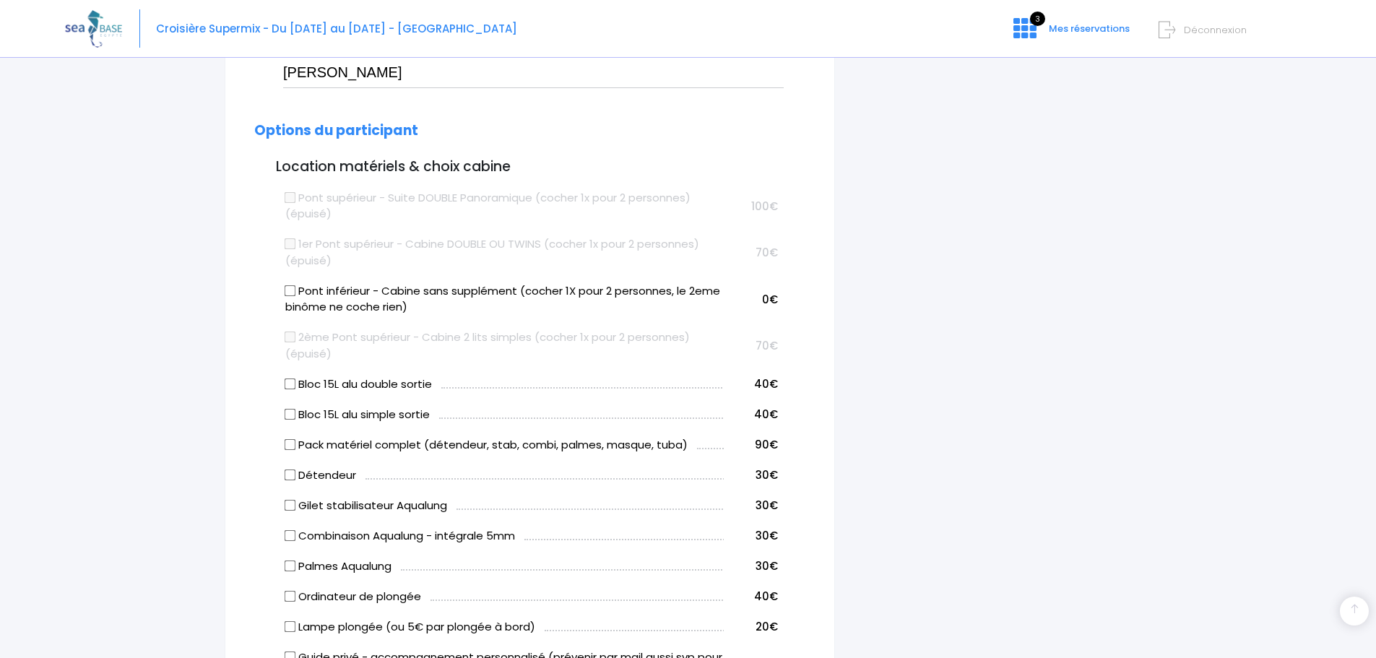
click at [290, 383] on input "Bloc 15L alu double sortie" at bounding box center [291, 384] width 12 height 12
checkbox input "true"
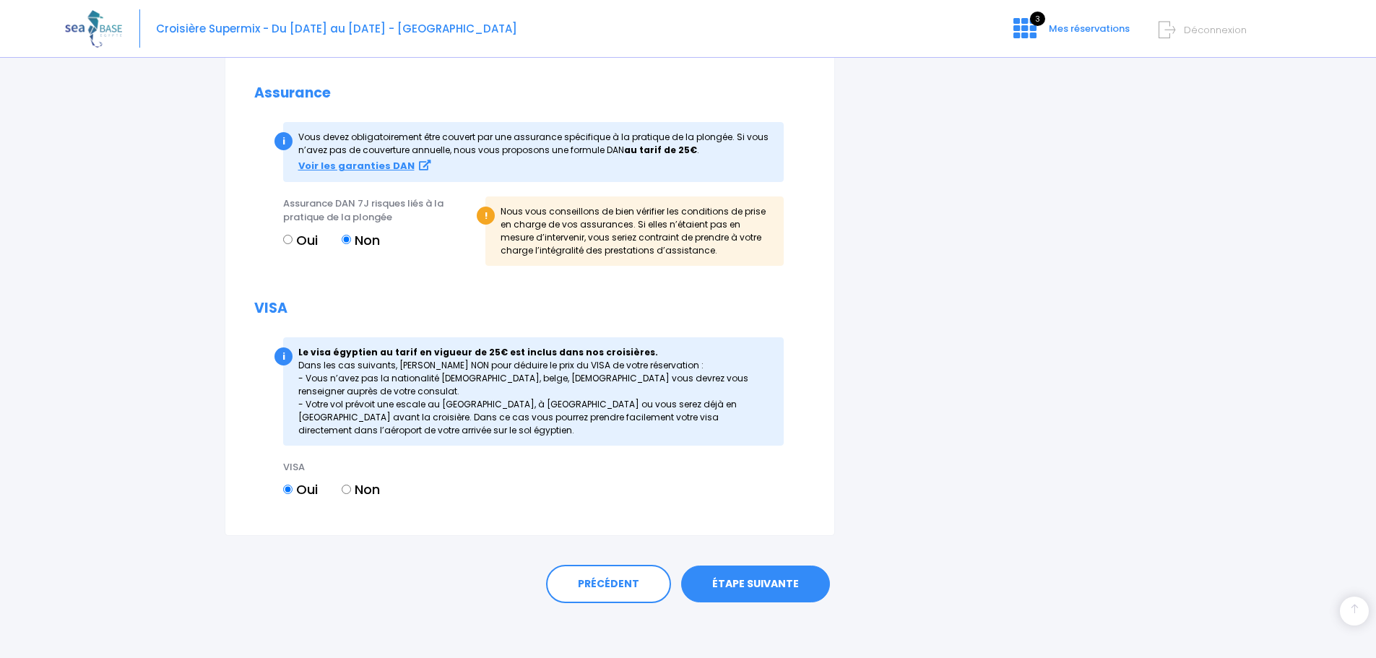
scroll to position [1603, 0]
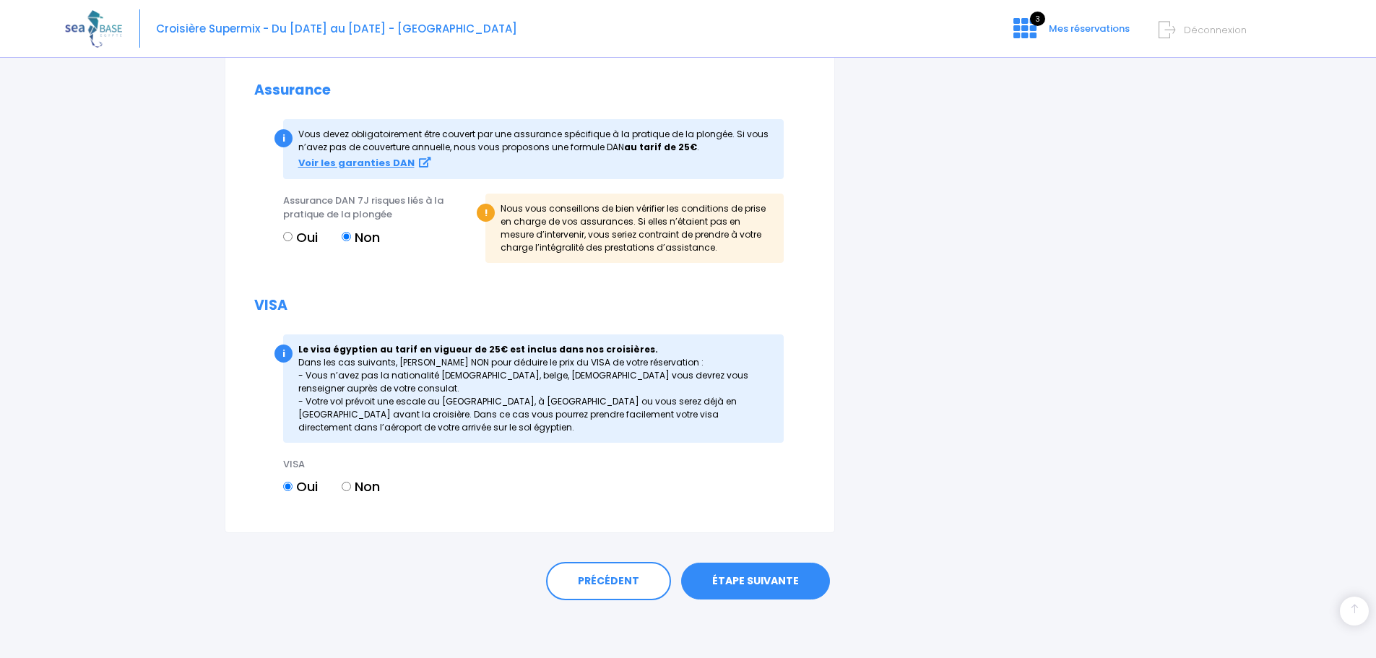
click at [771, 576] on link "ÉTAPE SUIVANTE" at bounding box center [755, 582] width 149 height 38
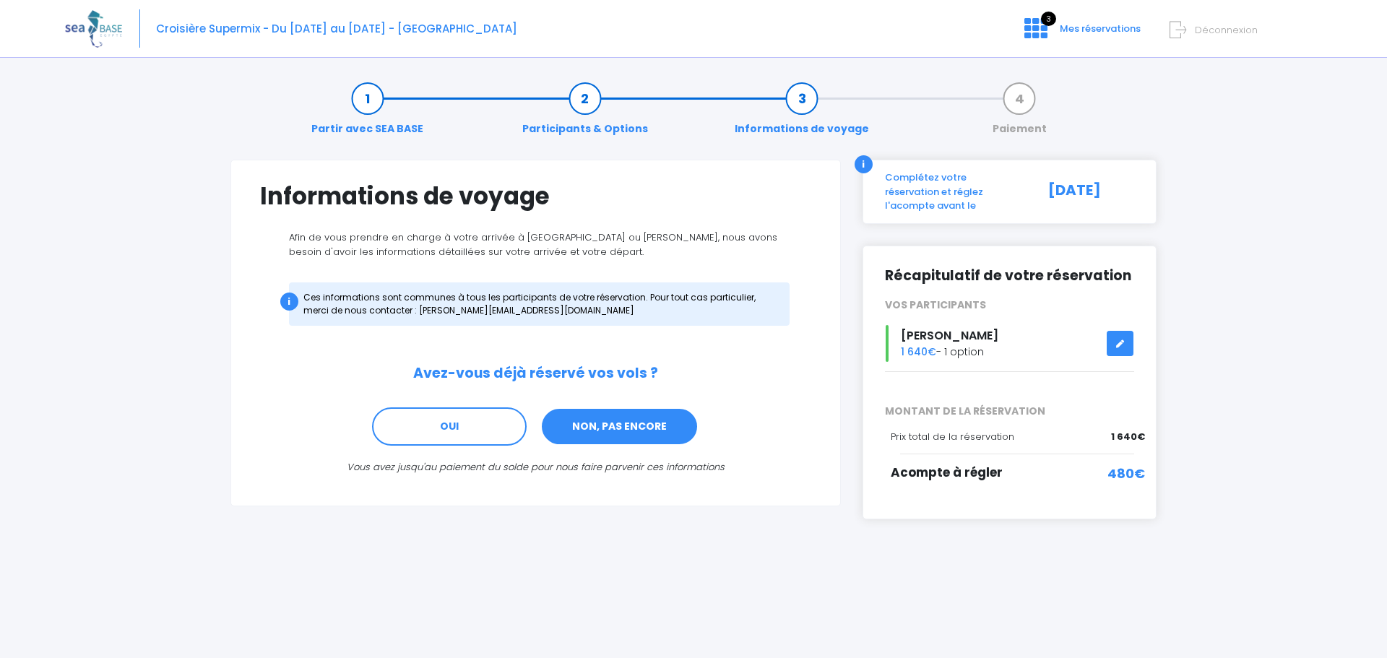
click at [620, 420] on link "NON, PAS ENCORE" at bounding box center [619, 426] width 158 height 39
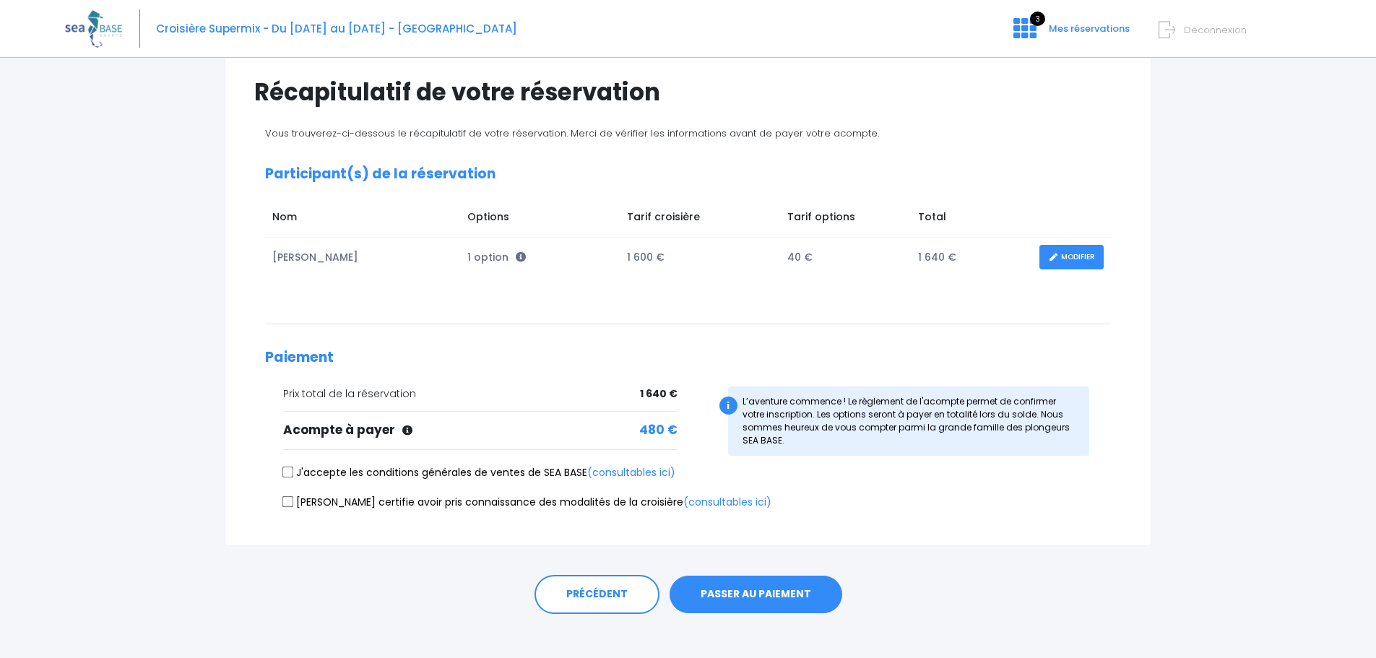
scroll to position [118, 0]
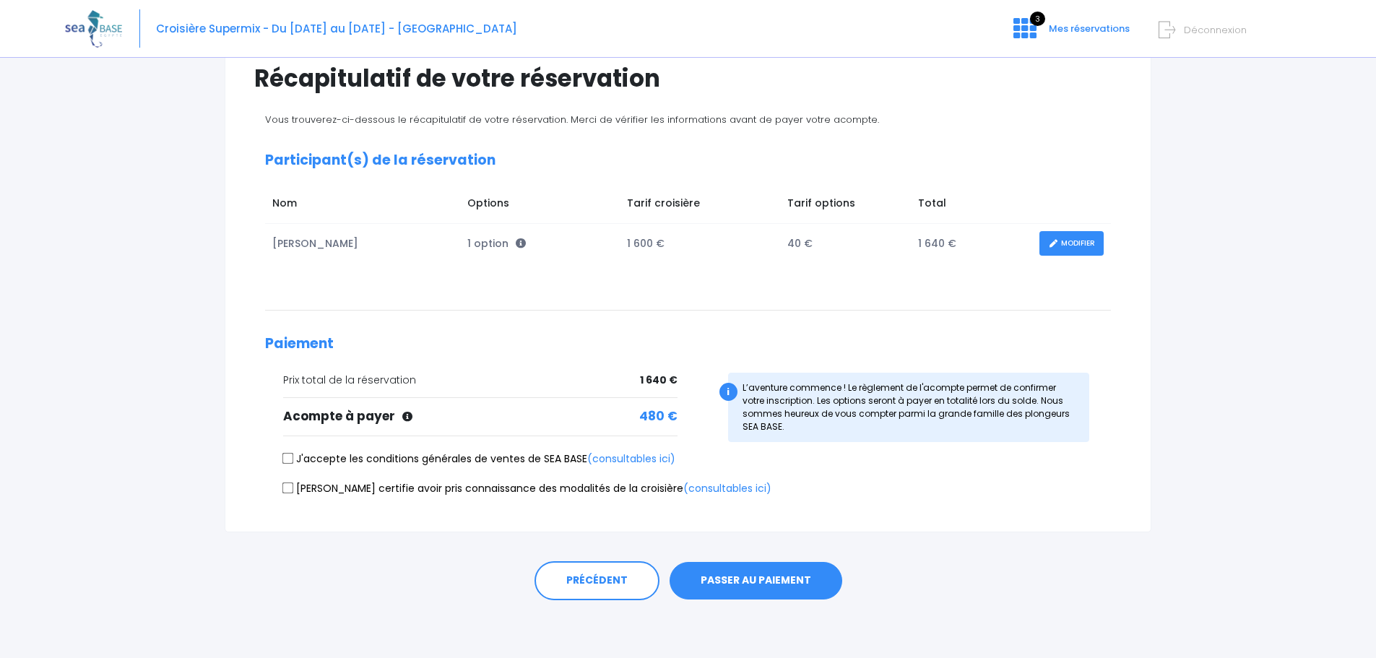
click at [779, 574] on button "PASSER AU PAIEMENT" at bounding box center [756, 581] width 173 height 38
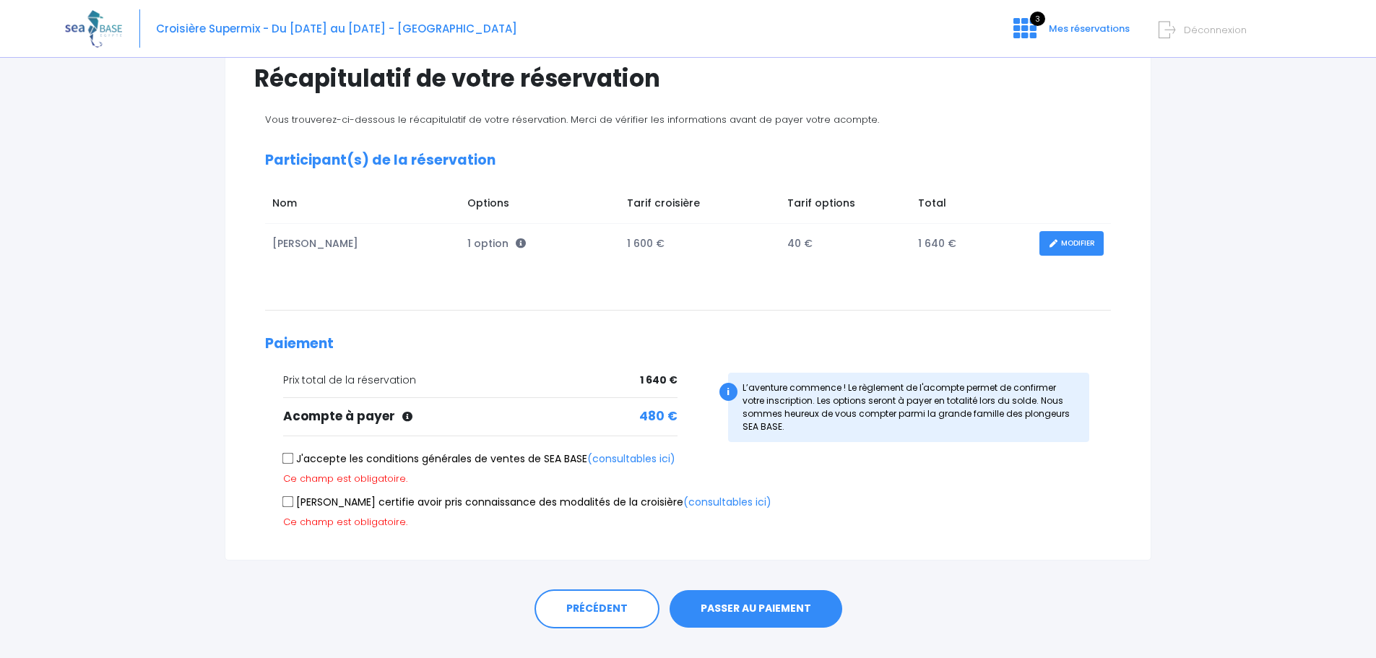
scroll to position [146, 0]
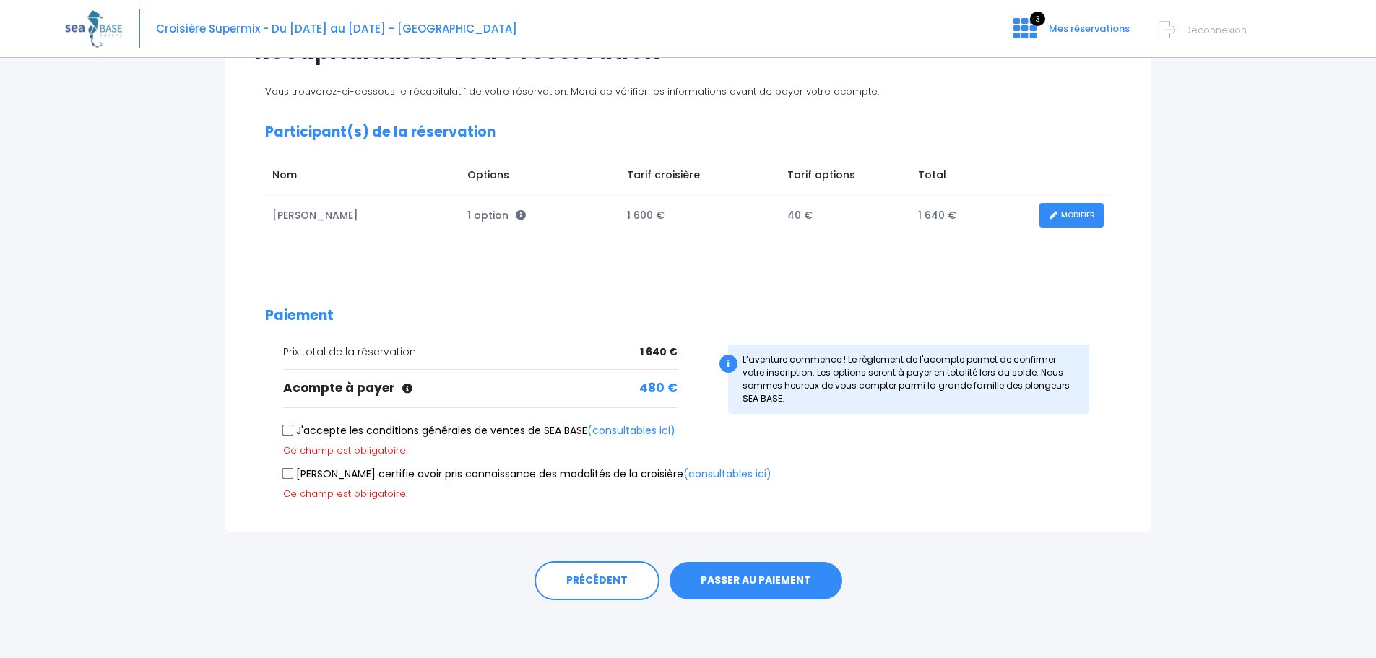
click at [282, 428] on input "J'accepte les conditions générales de ventes de SEA BASE (consultables ici)" at bounding box center [288, 431] width 12 height 12
checkbox input "true"
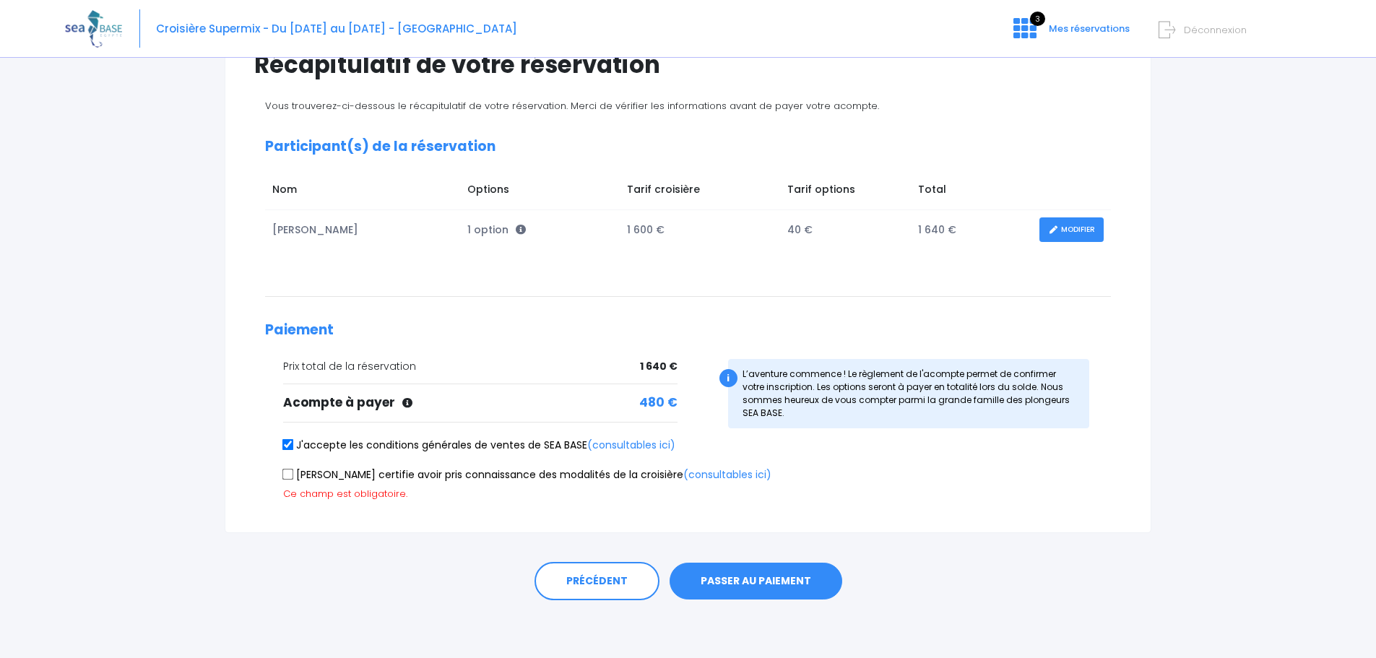
click at [286, 475] on input "Je certifie avoir pris connaissance des modalités de la croisière (consultables…" at bounding box center [288, 474] width 12 height 12
checkbox input "true"
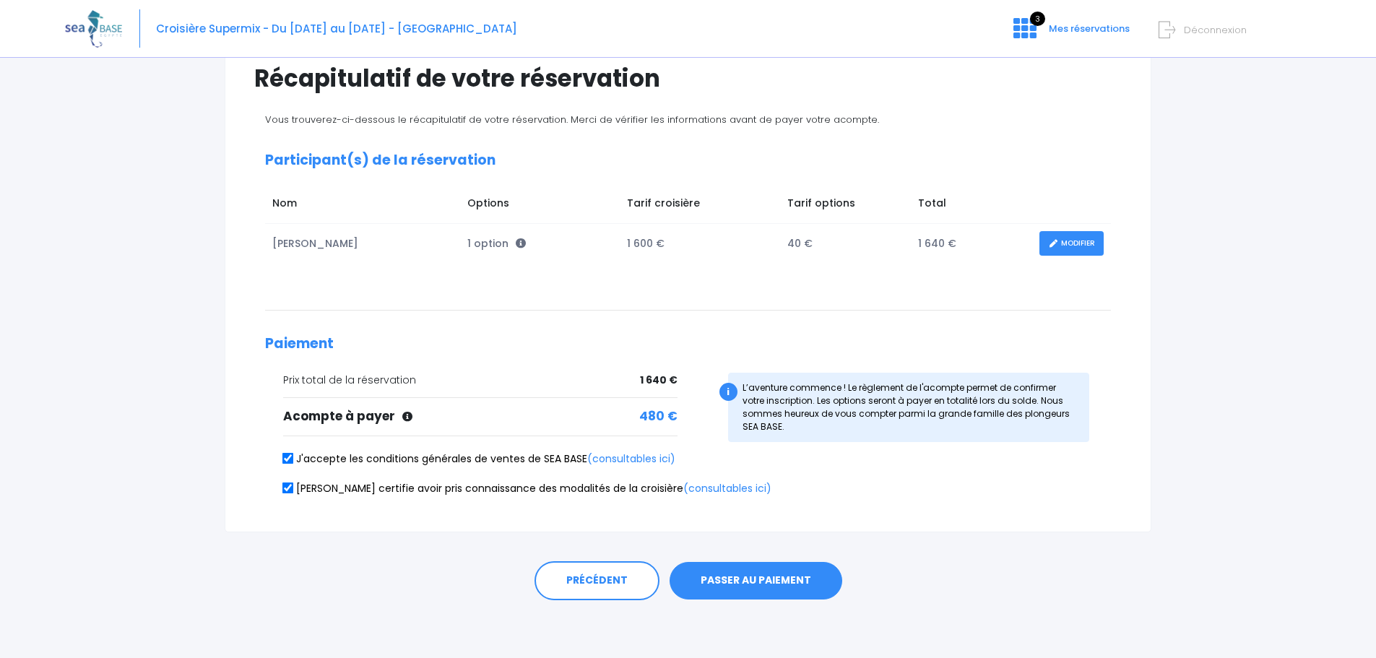
scroll to position [118, 0]
click at [717, 573] on button "PASSER AU PAIEMENT" at bounding box center [756, 581] width 173 height 38
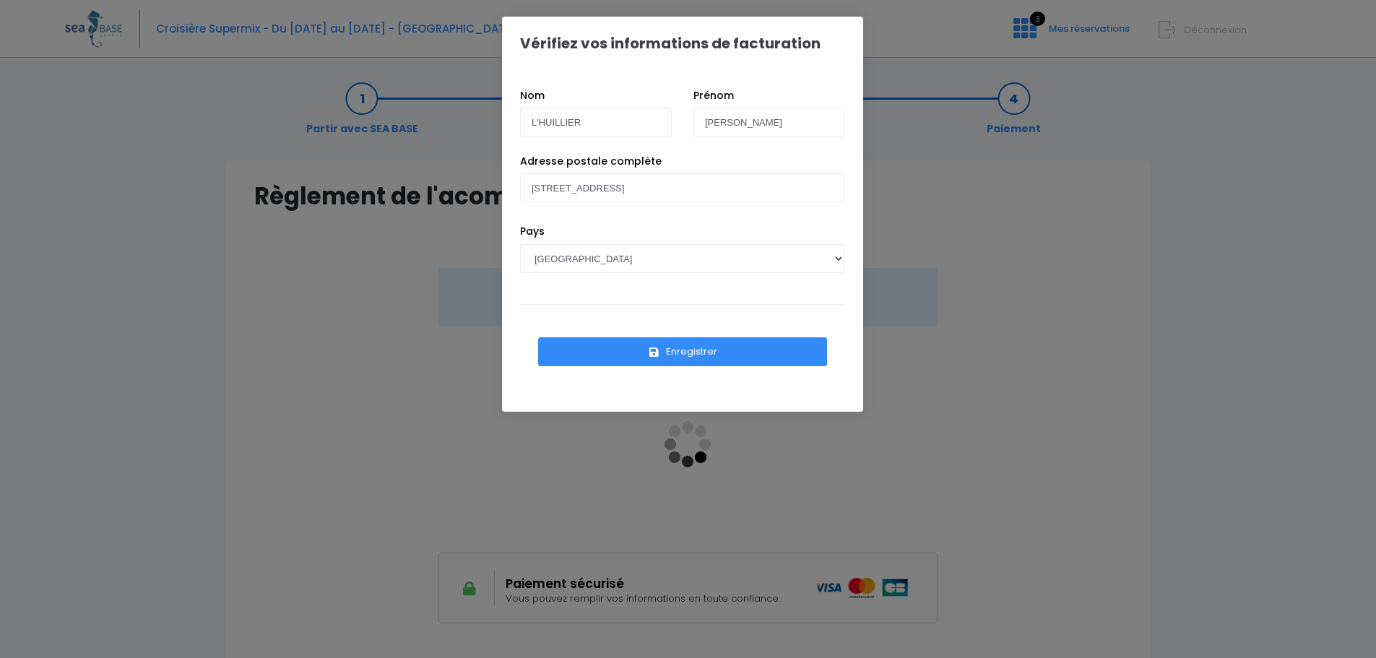
click at [693, 350] on button "Enregistrer" at bounding box center [682, 351] width 289 height 29
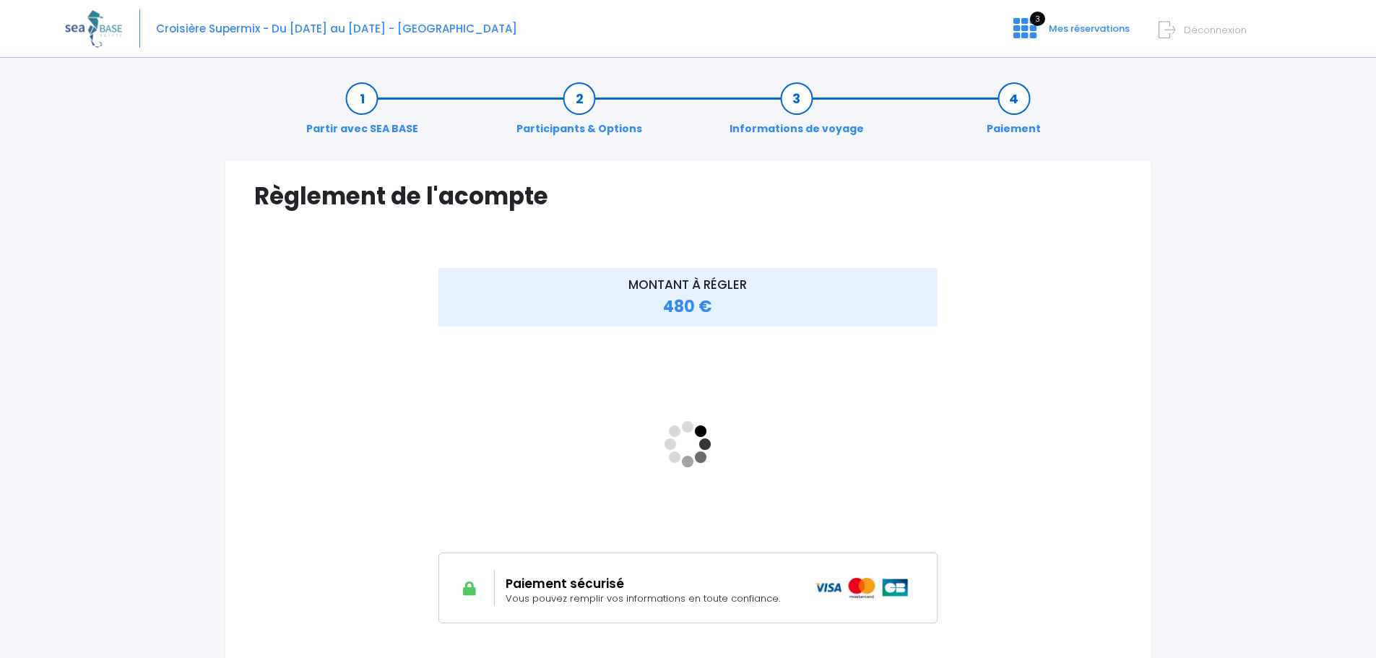
click at [1091, 406] on div "MONTANT À RÉGLER 480 €" at bounding box center [688, 456] width 868 height 376
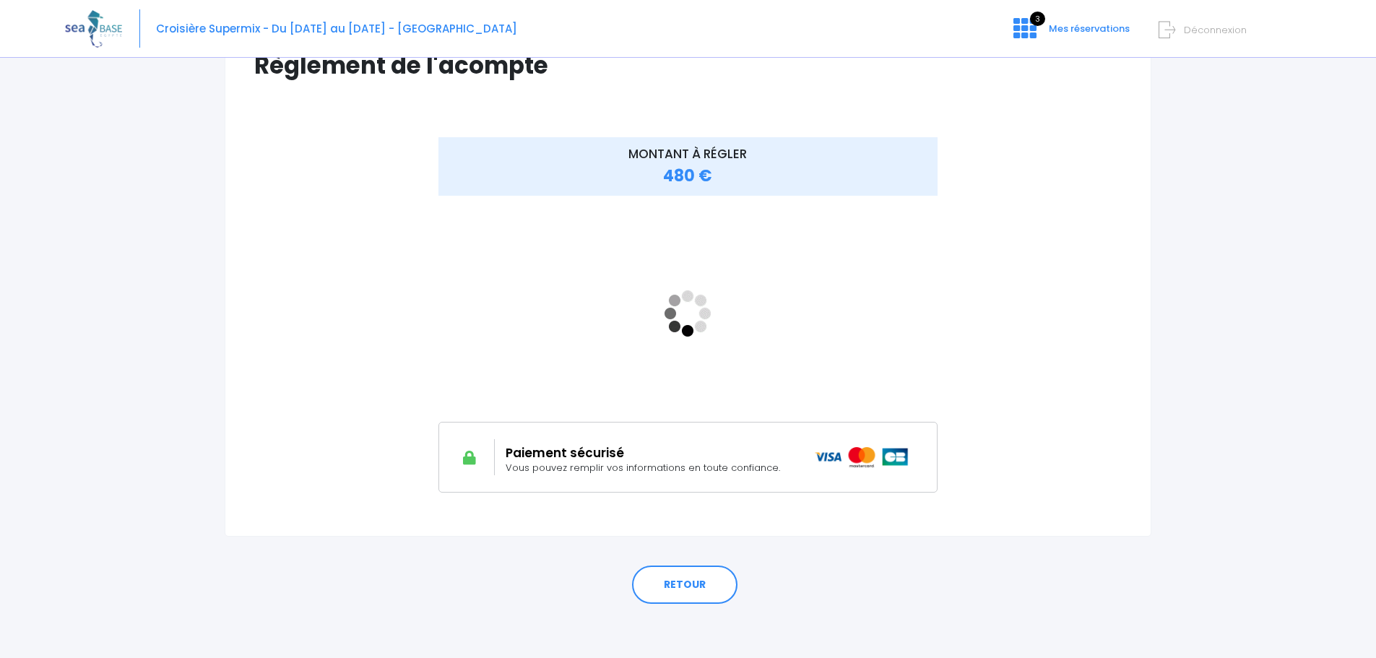
scroll to position [134, 0]
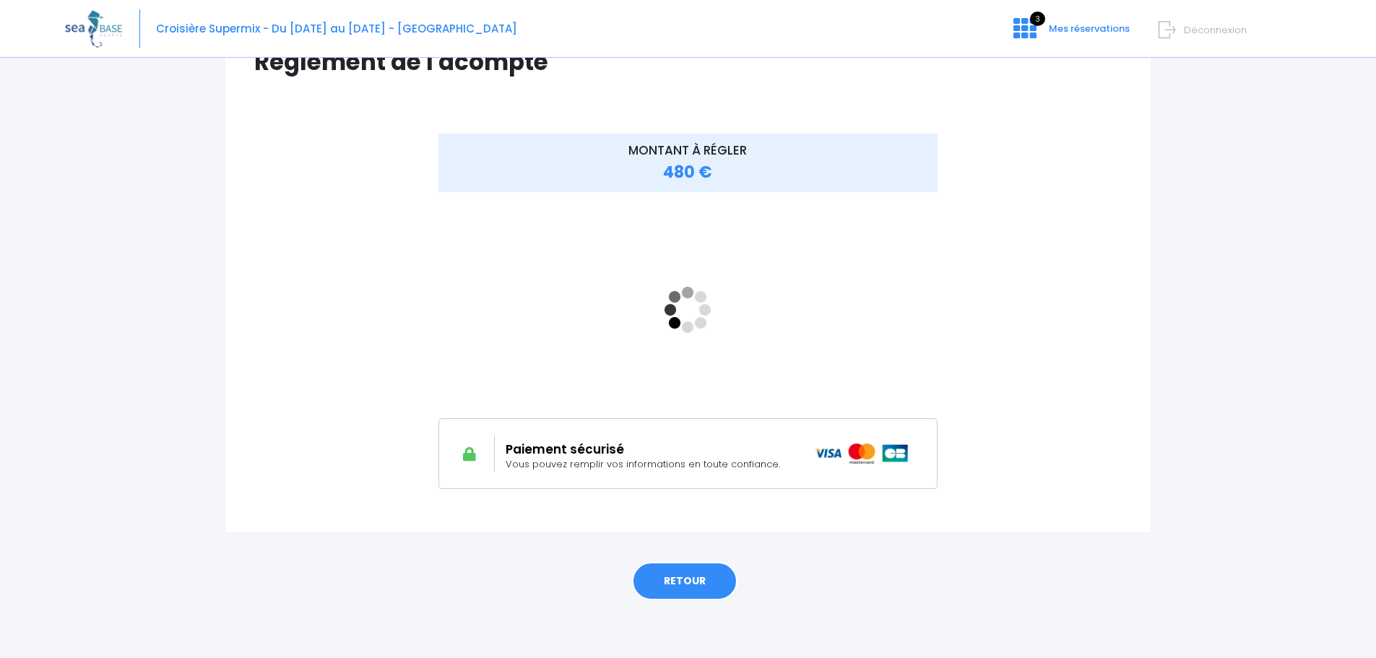
click at [666, 579] on link "RETOUR" at bounding box center [684, 581] width 105 height 39
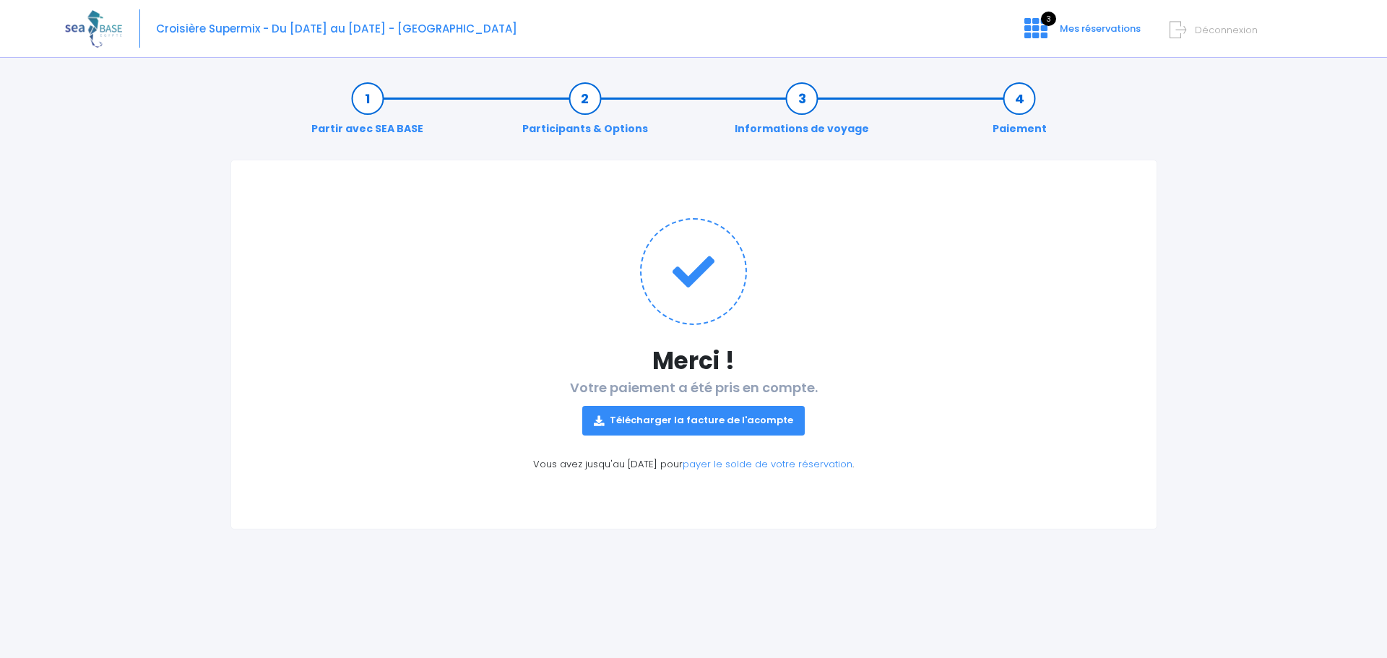
click at [706, 423] on link "Télécharger la facture de l'acompte" at bounding box center [693, 420] width 222 height 29
